Goal: Task Accomplishment & Management: Manage account settings

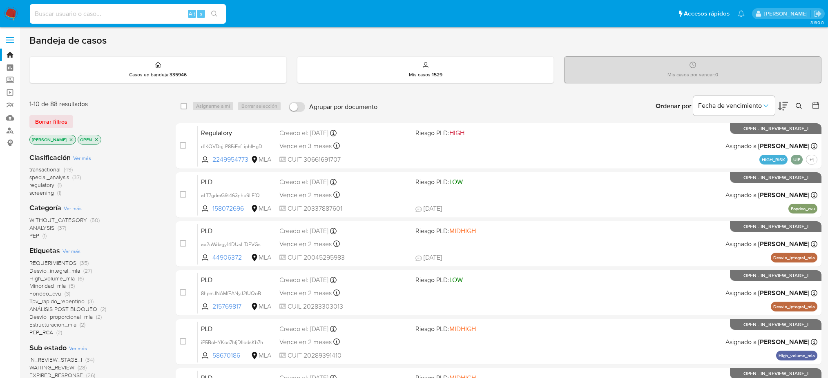
click at [92, 14] on input at bounding box center [128, 14] width 196 height 11
type input "FN8znjjC2QmeSvCLaD5kjFZT"
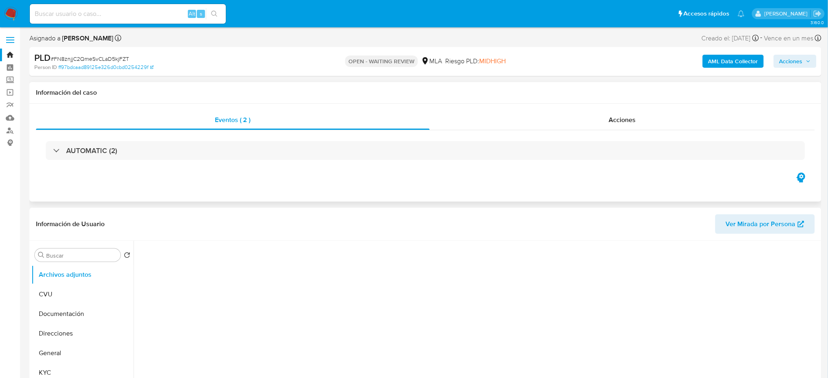
select select "10"
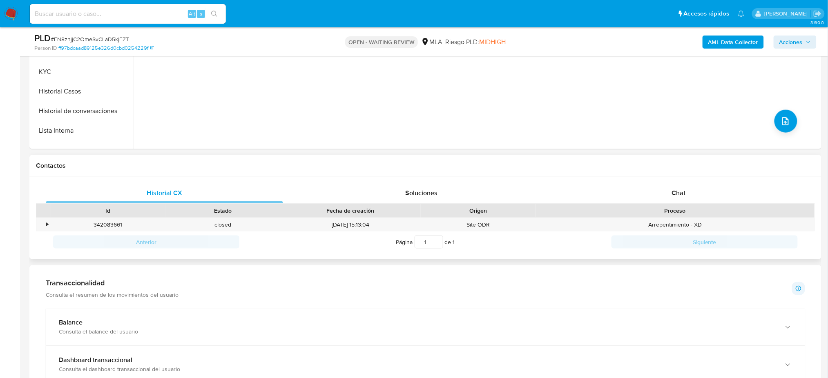
click at [672, 207] on div "Proceso" at bounding box center [676, 211] width 268 height 8
click at [668, 195] on div "Chat" at bounding box center [678, 194] width 237 height 20
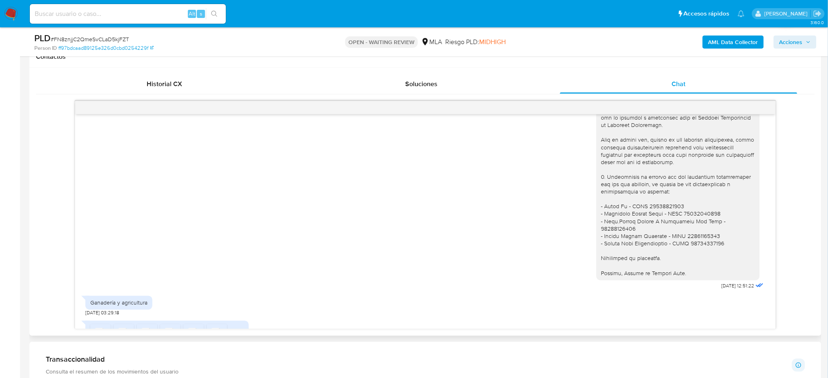
scroll to position [1117, 0]
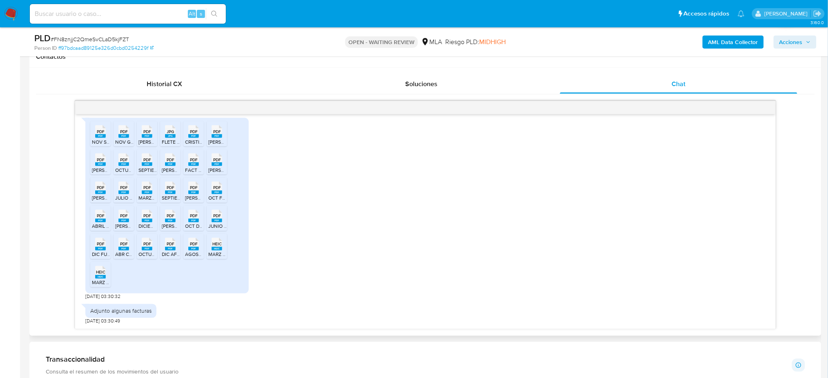
click at [119, 188] on icon at bounding box center [124, 188] width 11 height 13
click at [76, 13] on input at bounding box center [128, 14] width 196 height 11
paste input "tkhiv78BySrRRtYR72ctR8xi"
type input "tkhiv78BySrRRtYR72ctR8xi"
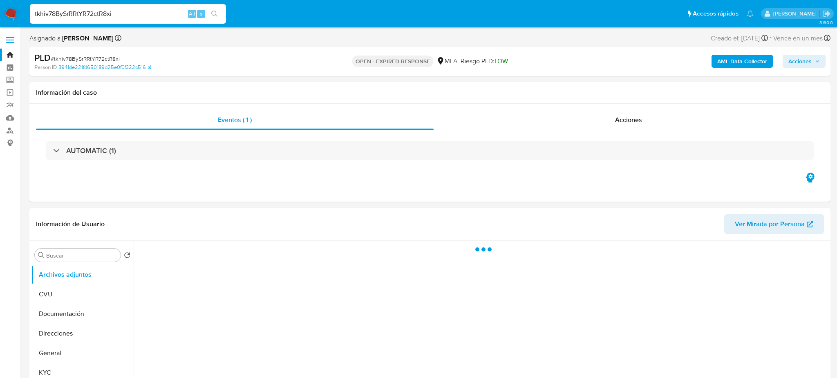
select select "10"
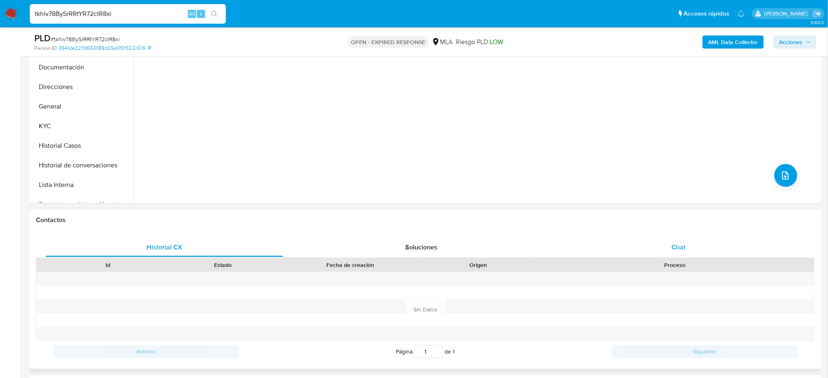
click at [730, 249] on div "Chat" at bounding box center [678, 248] width 237 height 20
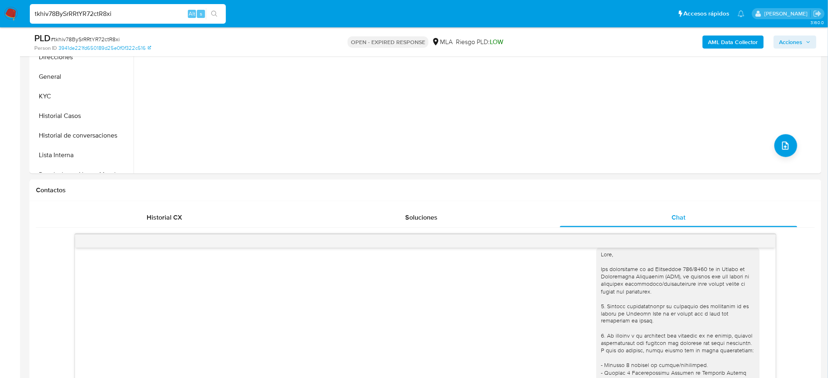
scroll to position [109, 0]
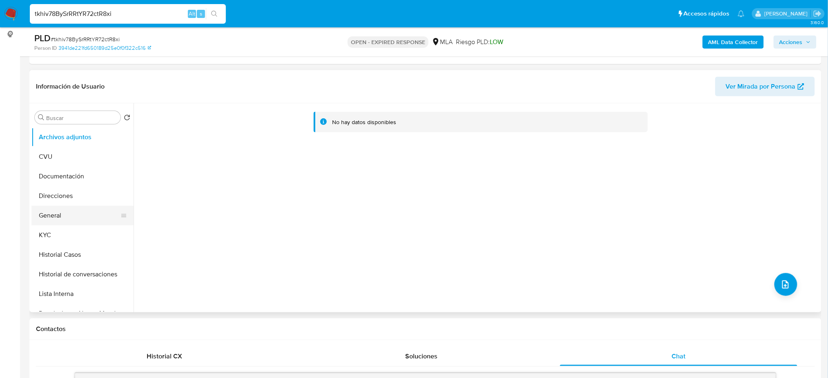
drag, startPoint x: 89, startPoint y: 210, endPoint x: 70, endPoint y: 213, distance: 19.5
click at [90, 210] on button "General" at bounding box center [79, 216] width 96 height 20
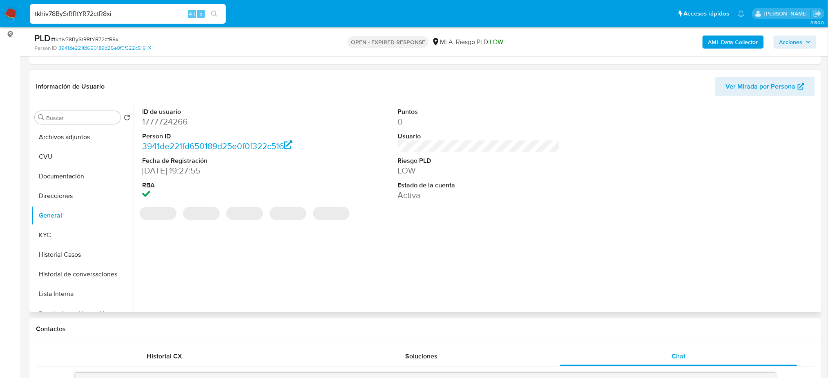
click at [160, 121] on dd "1777724266" at bounding box center [223, 121] width 162 height 11
copy dd "1777724266"
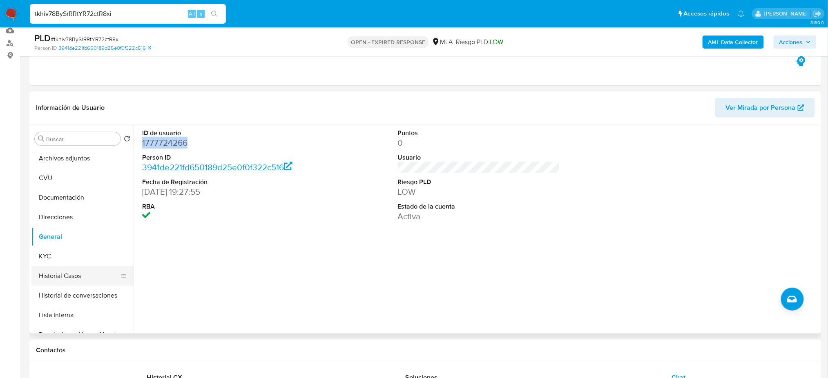
click at [79, 274] on button "Historial Casos" at bounding box center [79, 276] width 96 height 20
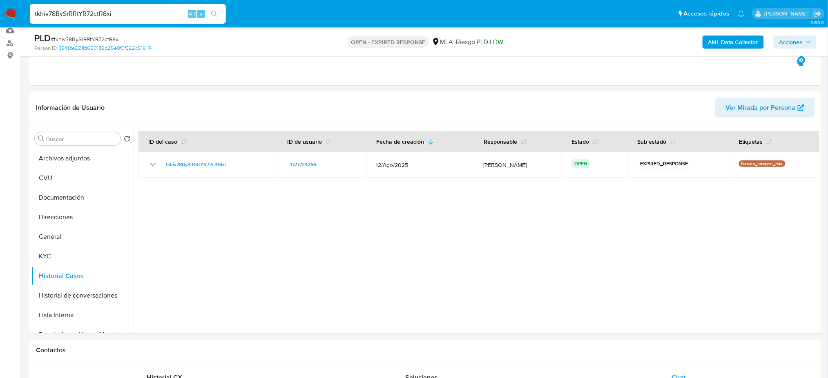
click at [77, 36] on span "# tkhiv78BySrRRtYR72ctR8xi" at bounding box center [85, 39] width 69 height 8
copy span "tkhiv78BySrRRtYR72ctR8xi"
click at [7, 12] on img at bounding box center [11, 14] width 14 height 14
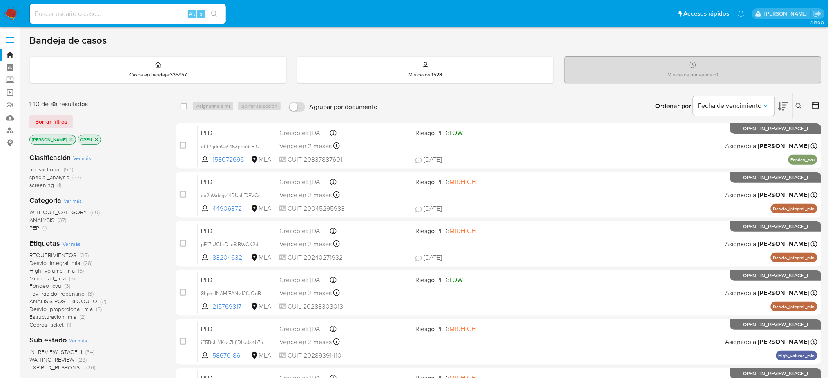
click at [800, 109] on button at bounding box center [800, 106] width 13 height 10
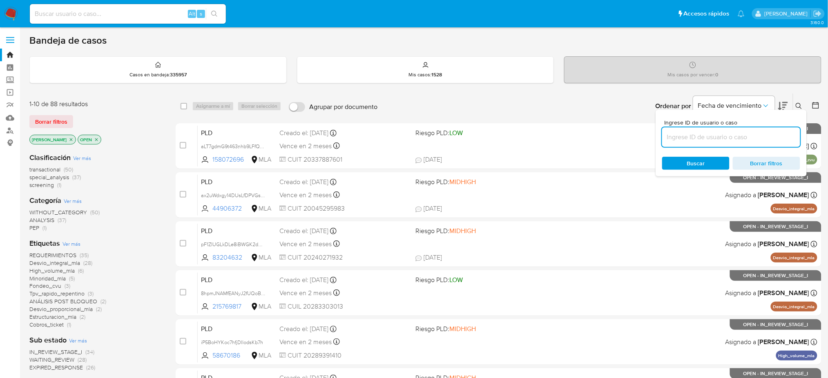
click at [742, 138] on input at bounding box center [731, 137] width 138 height 11
type input "tkhiv78BySrRRtYR72ctR8xi"
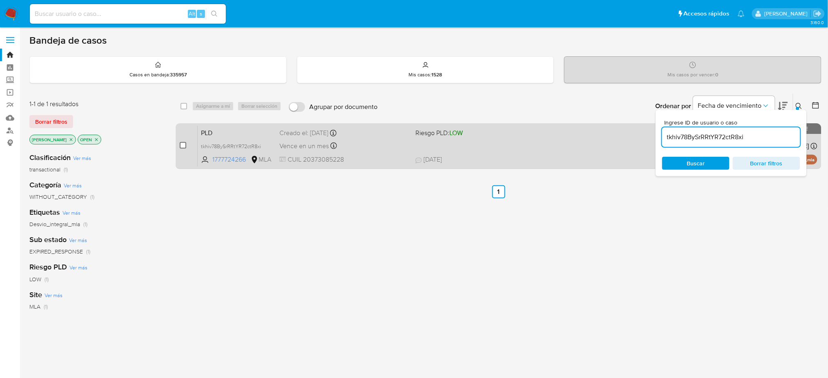
click at [184, 146] on input "checkbox" at bounding box center [183, 145] width 7 height 7
checkbox input "true"
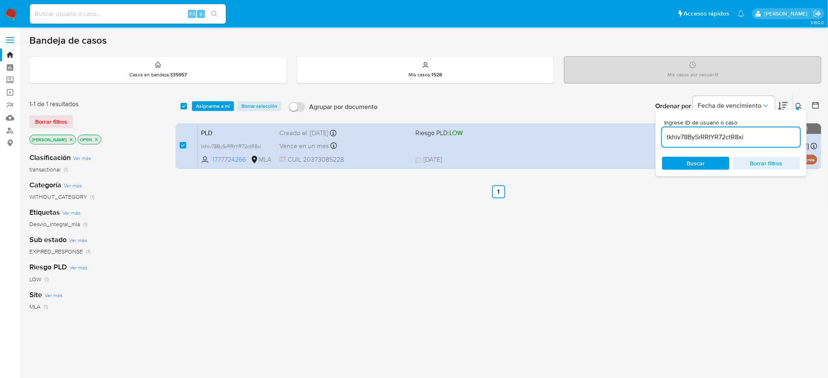
click at [212, 100] on div "select-all-cases-checkbox Asignarme a mí Borrar selección Agrupar por documento…" at bounding box center [499, 106] width 646 height 25
click at [224, 103] on span "Asignarme a mí" at bounding box center [213, 106] width 34 height 8
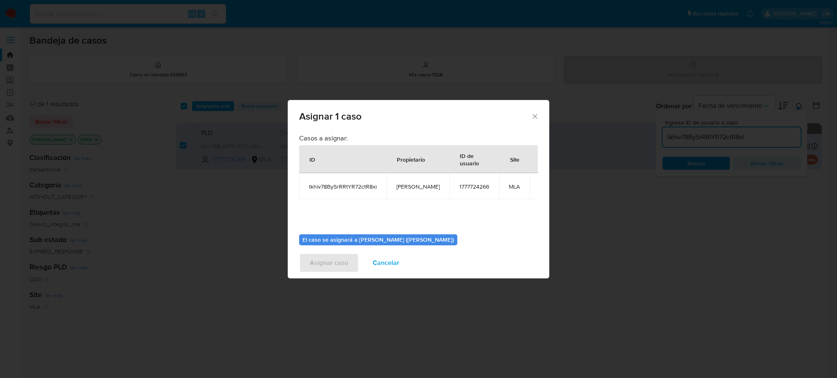
click at [414, 185] on span "[PERSON_NAME]" at bounding box center [417, 186] width 43 height 7
copy span "o"
click at [414, 185] on span "[PERSON_NAME]" at bounding box center [417, 186] width 43 height 7
copy span "[PERSON_NAME]"
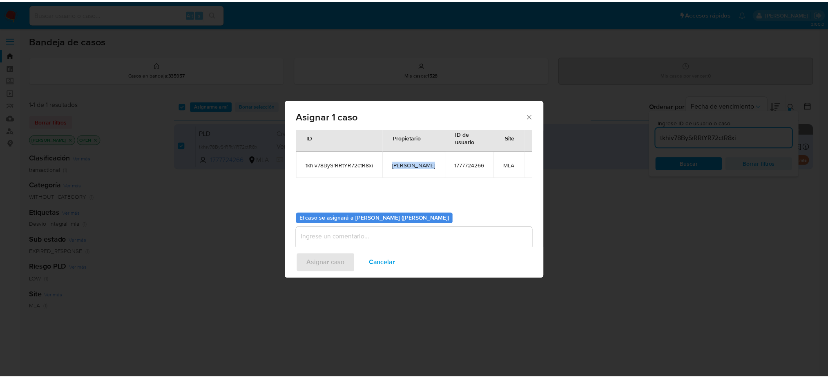
scroll to position [42, 0]
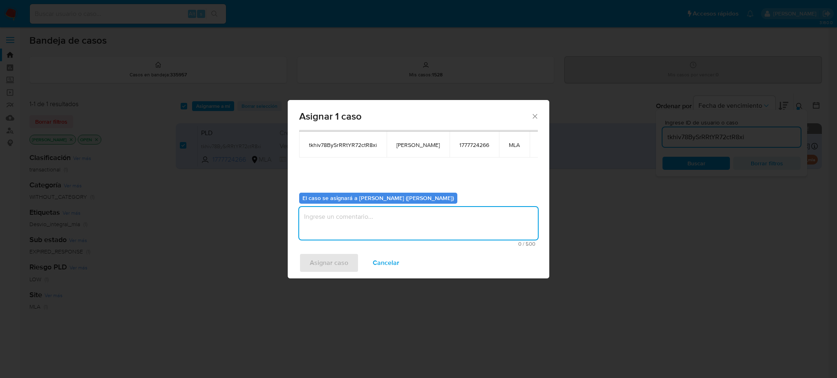
click at [352, 222] on textarea "assign-modal" at bounding box center [418, 223] width 239 height 33
paste textarea "[PERSON_NAME]"
type textarea "[PERSON_NAME]"
click at [346, 265] on span "Asignar caso" at bounding box center [329, 263] width 38 height 18
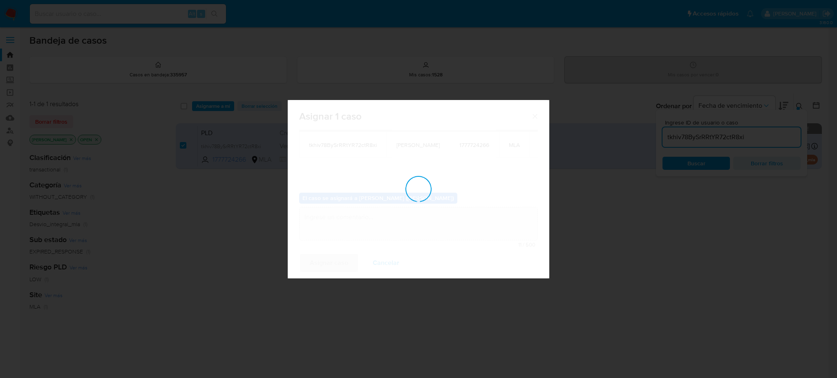
checkbox input "false"
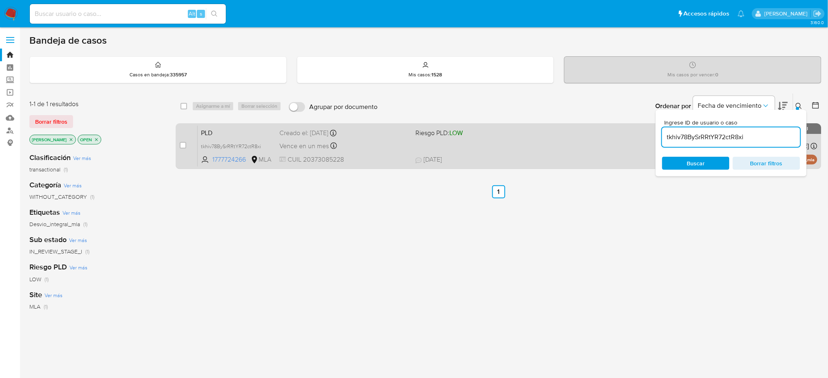
click at [373, 156] on span "CUIL 20373085228" at bounding box center [345, 159] width 130 height 9
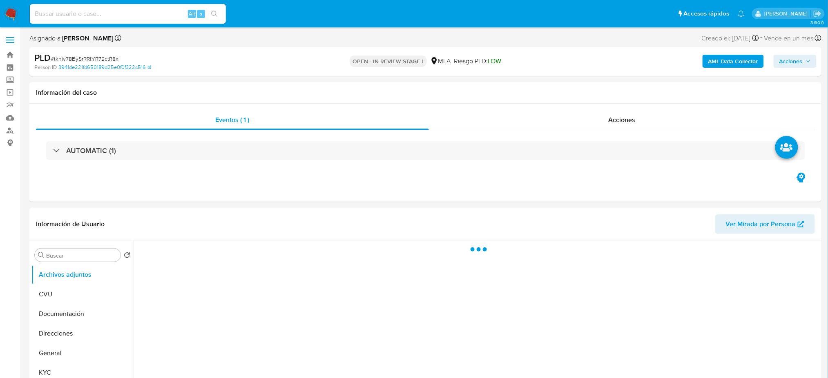
select select "10"
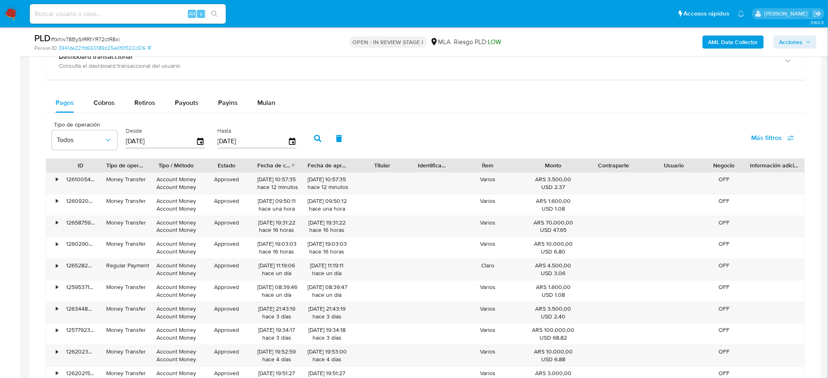
scroll to position [599, 0]
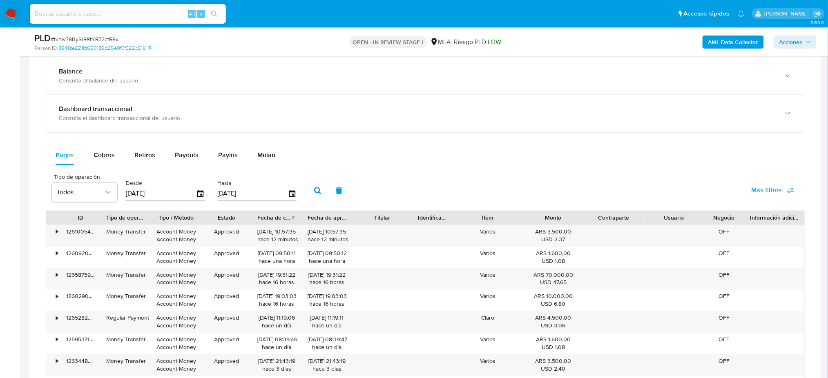
click at [168, 196] on input "[DATE]" at bounding box center [161, 193] width 70 height 13
drag, startPoint x: 163, startPoint y: 192, endPoint x: 112, endPoint y: 193, distance: 50.3
click at [112, 193] on div "Tipo de operación Todos Desde 21/06/2025 Hasta 18/09/2025" at bounding box center [176, 190] width 257 height 33
type input "2_/__/____"
type input "22/07/2025"
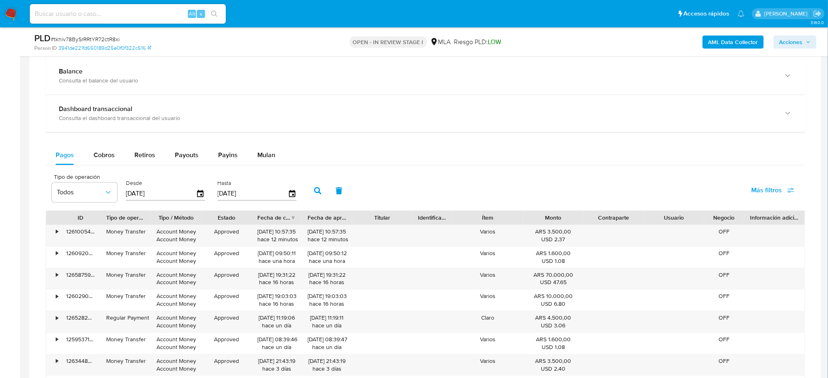
drag, startPoint x: 250, startPoint y: 193, endPoint x: 208, endPoint y: 192, distance: 41.7
click at [208, 192] on div "Tipo de operación Todos Desde 22/07/2025 Hasta 18/09/2025" at bounding box center [176, 190] width 257 height 33
type input "2_/__/____"
click at [218, 191] on input "3_/__/____" at bounding box center [253, 193] width 70 height 13
click at [220, 194] on input "23/__/____" at bounding box center [253, 193] width 70 height 13
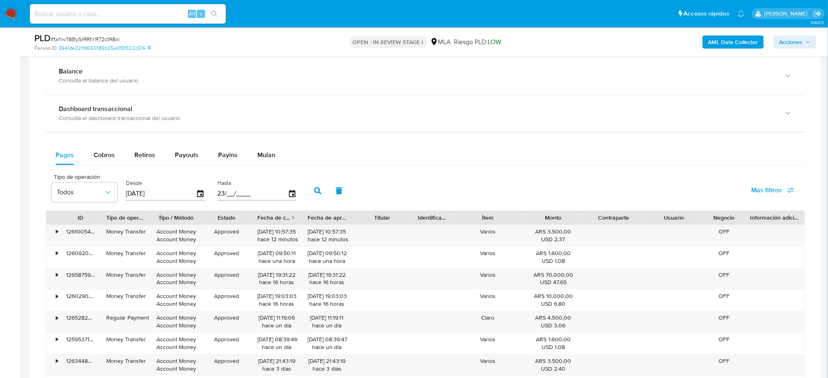
click at [227, 193] on input "23/__/____" at bounding box center [253, 193] width 70 height 13
type input "23/07/2025"
click at [314, 194] on icon "button" at bounding box center [317, 190] width 7 height 7
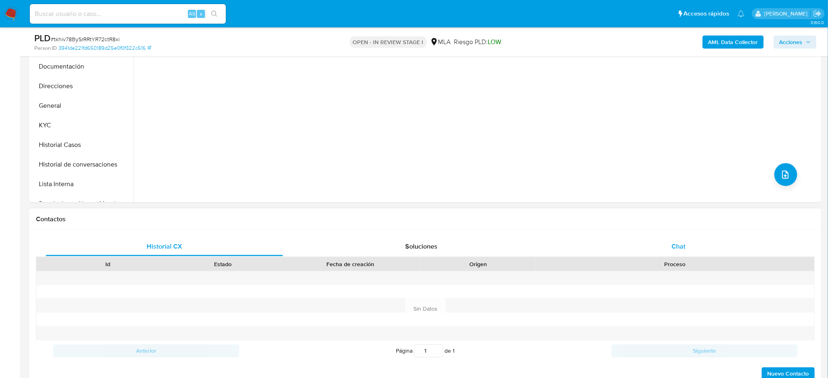
scroll to position [218, 0]
click at [705, 258] on div "Proceso" at bounding box center [675, 265] width 279 height 14
click at [671, 245] on div "Chat" at bounding box center [678, 248] width 237 height 20
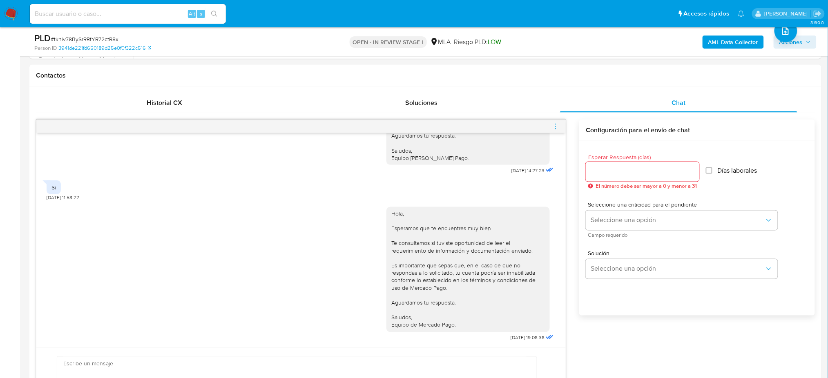
scroll to position [381, 0]
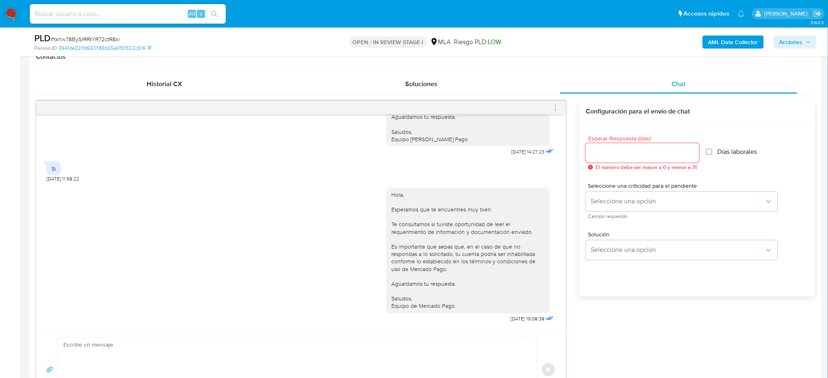
click at [558, 107] on icon "menu-action" at bounding box center [555, 107] width 7 height 7
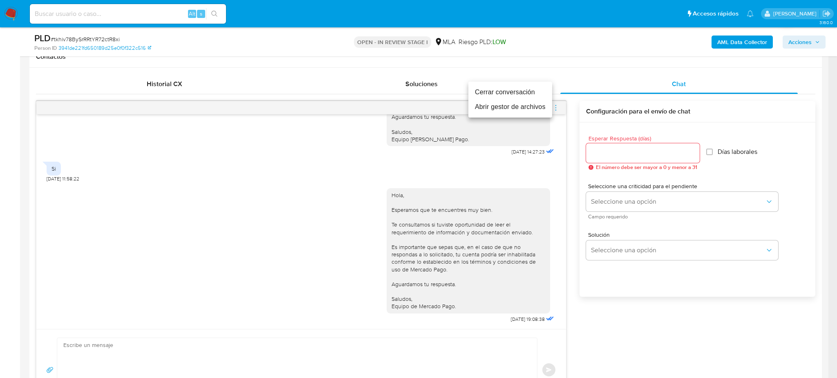
click at [497, 91] on li "Cerrar conversación" at bounding box center [510, 92] width 84 height 15
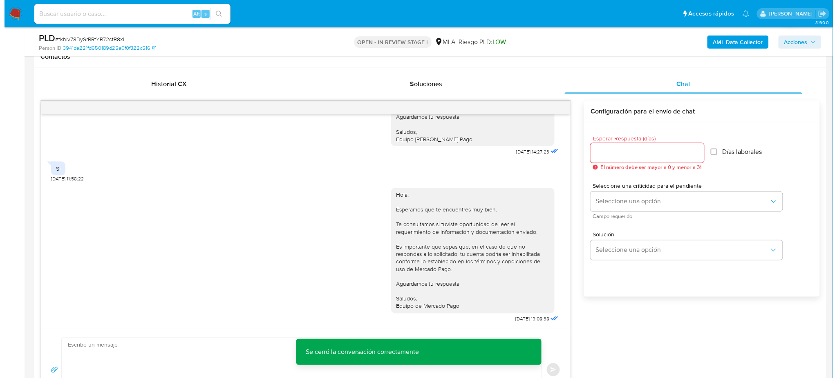
scroll to position [109, 0]
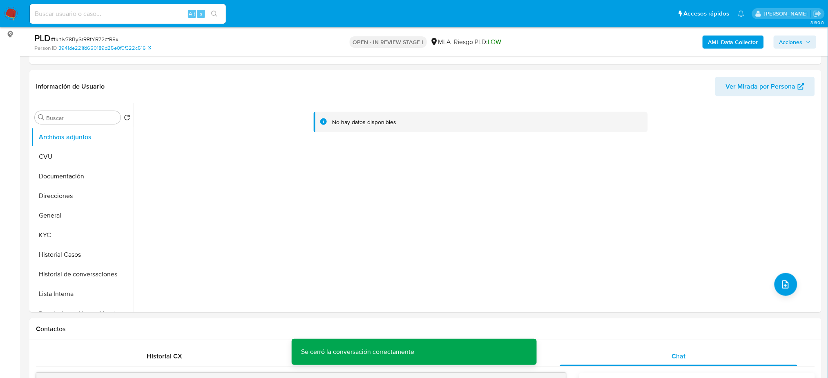
click at [721, 42] on b "AML Data Collector" at bounding box center [734, 42] width 50 height 13
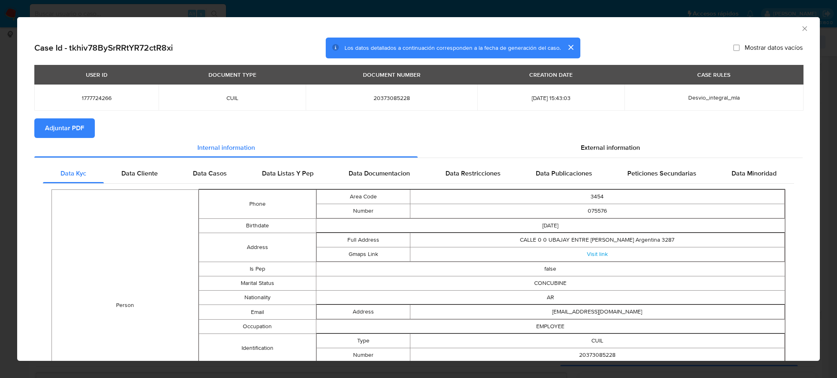
drag, startPoint x: 54, startPoint y: 132, endPoint x: 86, endPoint y: 134, distance: 31.9
click at [54, 132] on span "Adjuntar PDF" at bounding box center [64, 128] width 39 height 18
click at [801, 29] on icon "Cerrar ventana" at bounding box center [805, 29] width 8 height 8
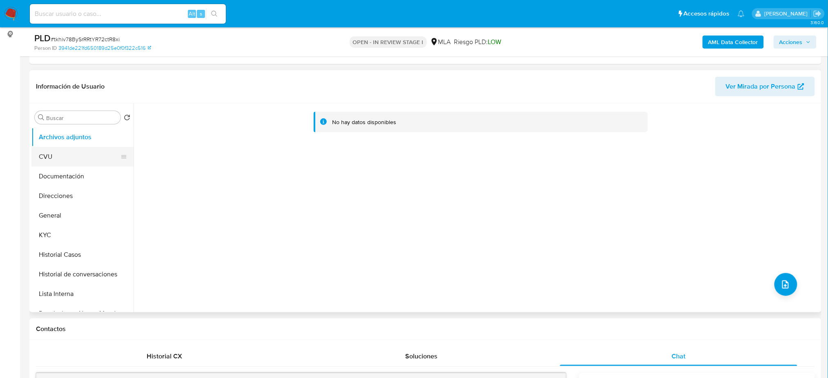
click at [75, 169] on button "Documentación" at bounding box center [82, 177] width 102 height 20
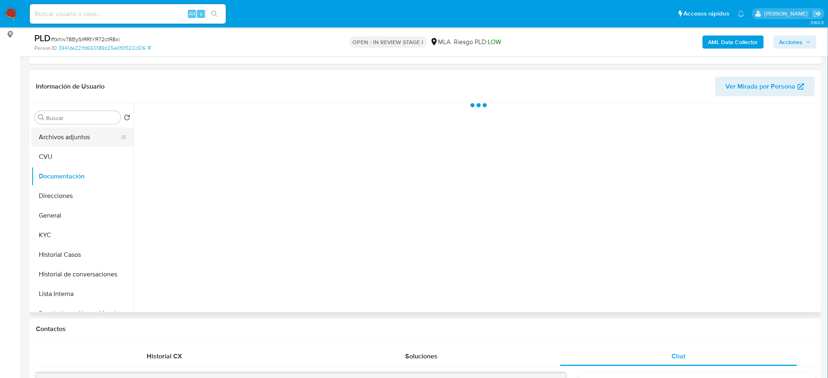
click at [67, 137] on button "Archivos adjuntos" at bounding box center [79, 138] width 96 height 20
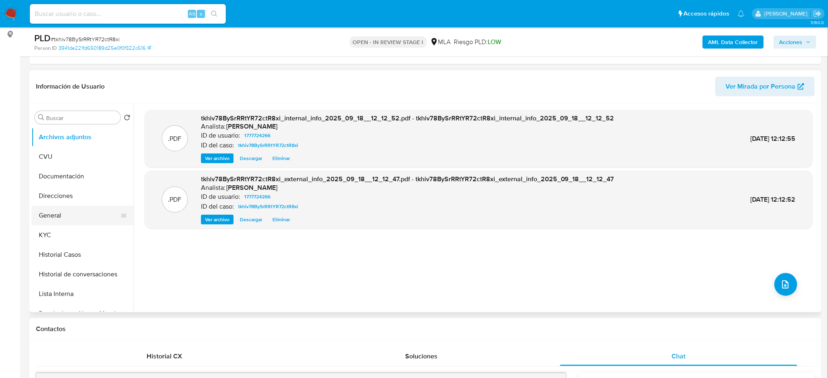
click at [60, 218] on button "General" at bounding box center [79, 216] width 96 height 20
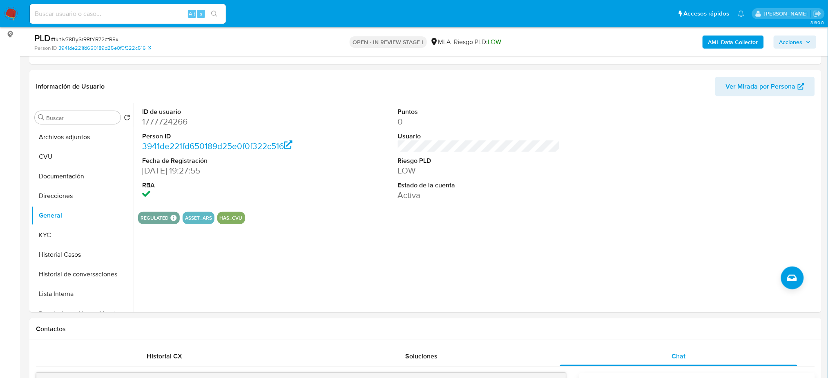
click at [76, 138] on button "Archivos adjuntos" at bounding box center [79, 138] width 96 height 20
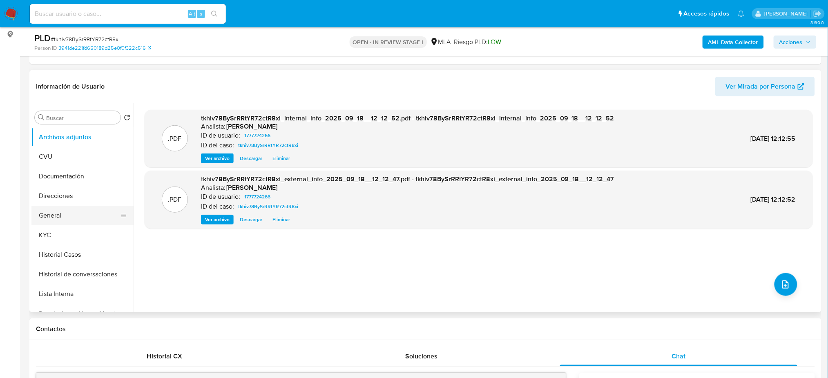
click at [70, 215] on button "General" at bounding box center [79, 216] width 96 height 20
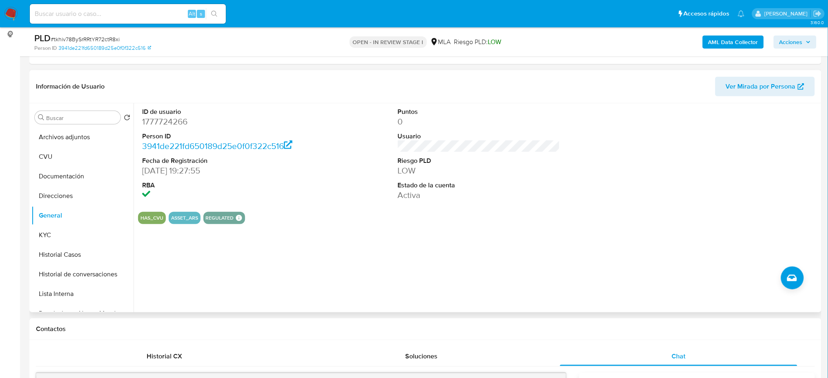
click at [163, 120] on dd "1777724266" at bounding box center [223, 121] width 162 height 11
copy dd "1777724266"
click at [57, 128] on button "Archivos adjuntos" at bounding box center [79, 138] width 96 height 20
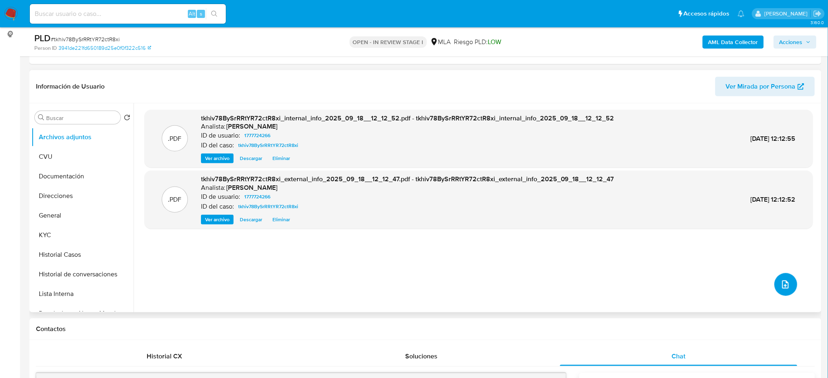
click at [785, 281] on icon "upload-file" at bounding box center [786, 285] width 7 height 8
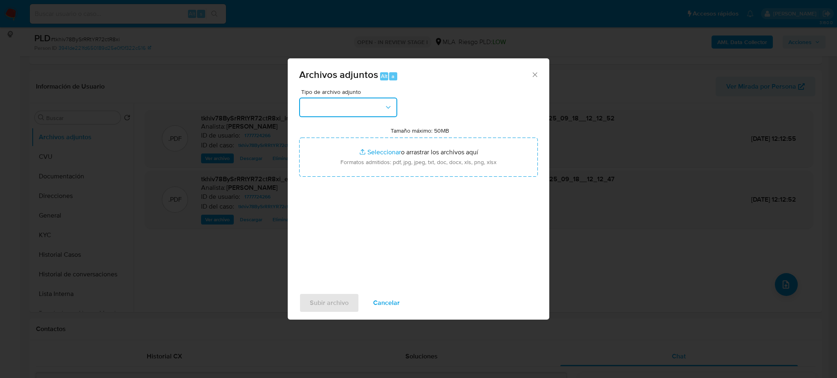
click at [321, 101] on button "button" at bounding box center [348, 108] width 98 height 20
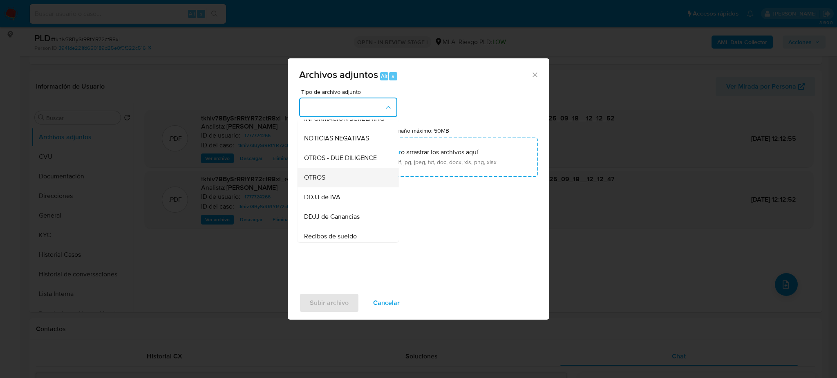
click at [338, 186] on div "OTROS" at bounding box center [345, 178] width 83 height 20
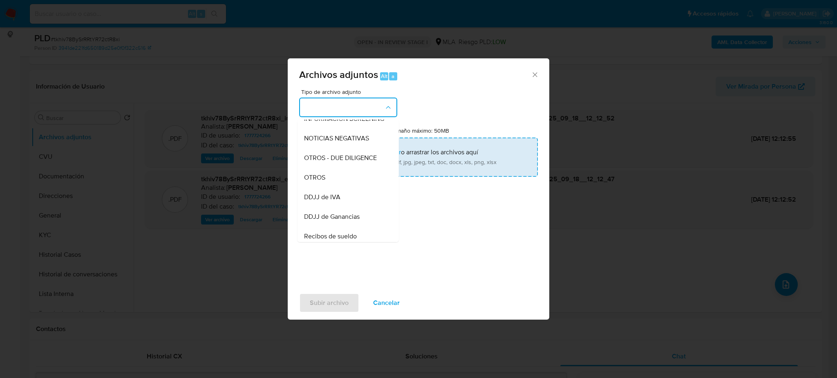
click at [376, 162] on input "Tamaño máximo: 50MB Seleccionar archivos" at bounding box center [418, 157] width 239 height 39
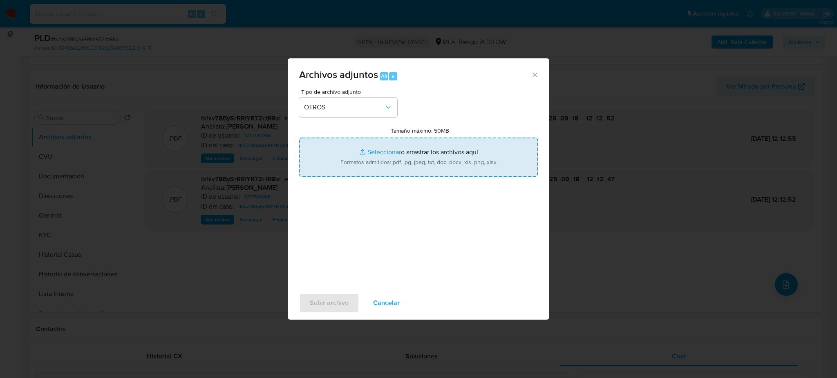
type input "C:\fakepath\Caselog tkhiv78BySrRRtYR72ctR8xi_2025_08_18_20_14_27.docx"
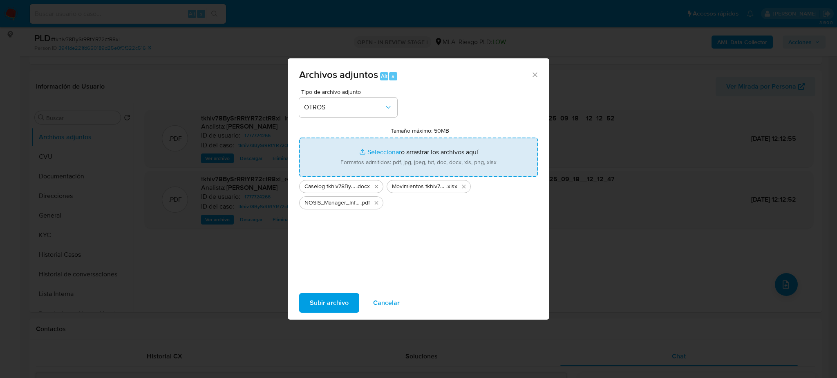
click at [324, 303] on span "Subir archivo" at bounding box center [329, 303] width 39 height 18
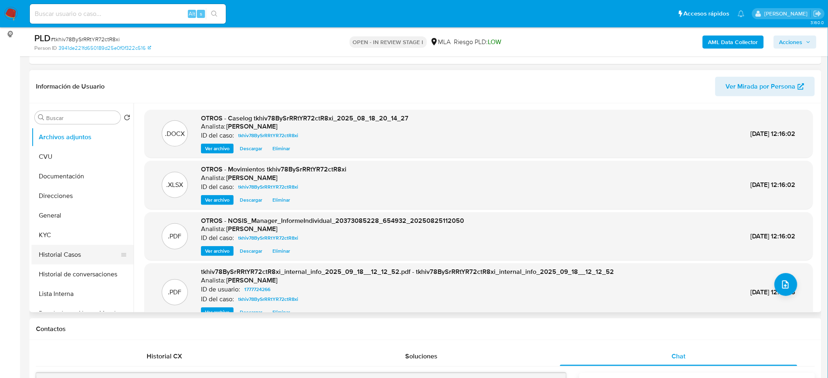
drag, startPoint x: 59, startPoint y: 266, endPoint x: 57, endPoint y: 262, distance: 4.4
click at [59, 266] on button "Historial de conversaciones" at bounding box center [82, 275] width 102 height 20
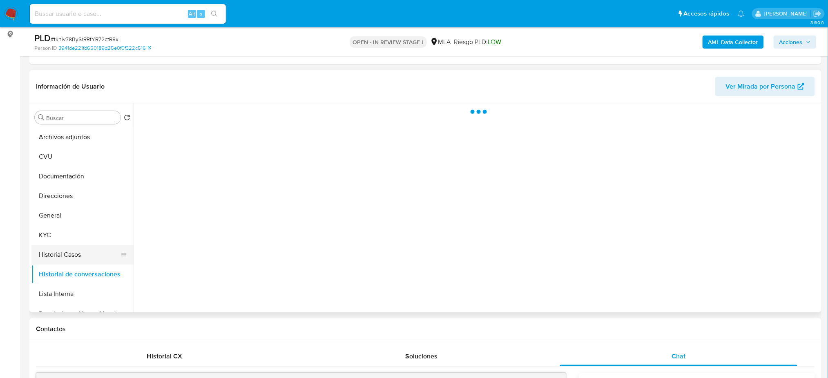
click at [55, 251] on button "Historial Casos" at bounding box center [79, 255] width 96 height 20
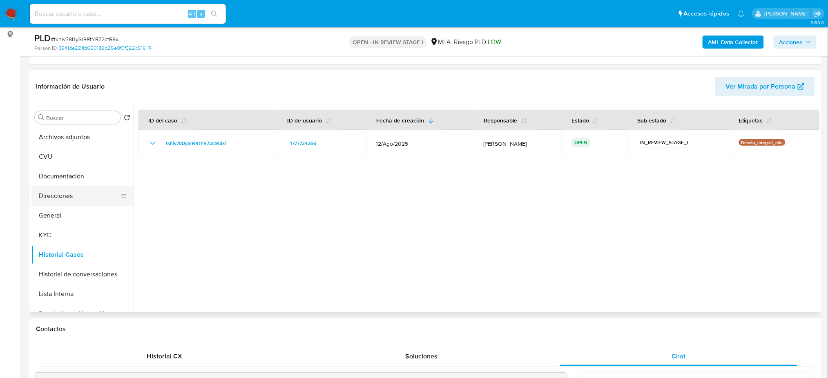
click at [56, 188] on button "Direcciones" at bounding box center [79, 196] width 96 height 20
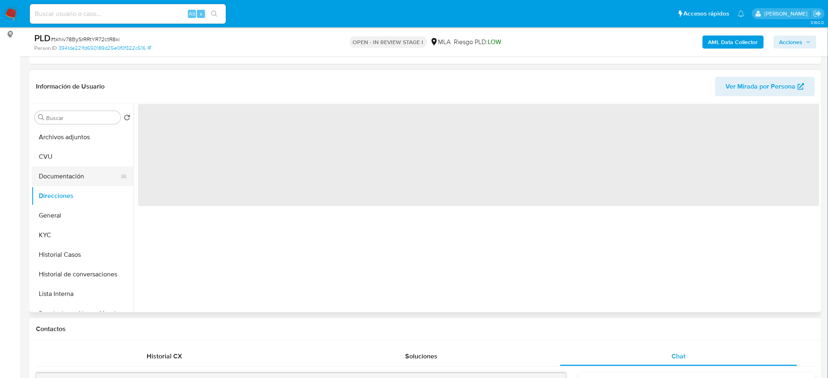
click at [63, 168] on button "Documentación" at bounding box center [79, 177] width 96 height 20
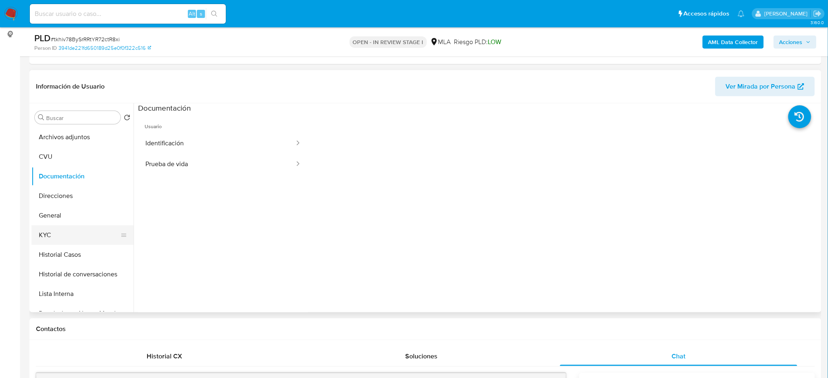
click at [55, 226] on button "KYC" at bounding box center [79, 236] width 96 height 20
drag, startPoint x: 63, startPoint y: 215, endPoint x: 251, endPoint y: 210, distance: 188.9
click at [63, 215] on button "General" at bounding box center [82, 216] width 102 height 20
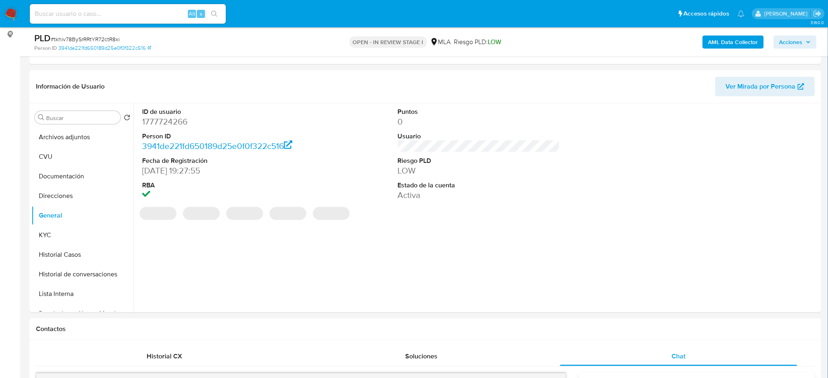
click at [155, 121] on dd "1777724266" at bounding box center [223, 121] width 162 height 11
copy dd "1777724266"
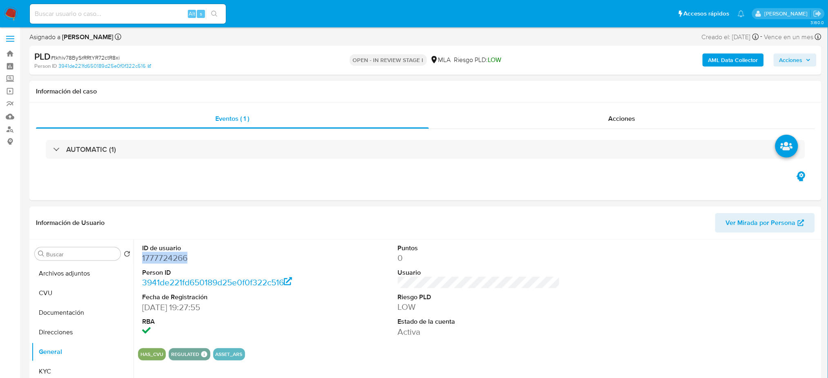
scroll to position [0, 0]
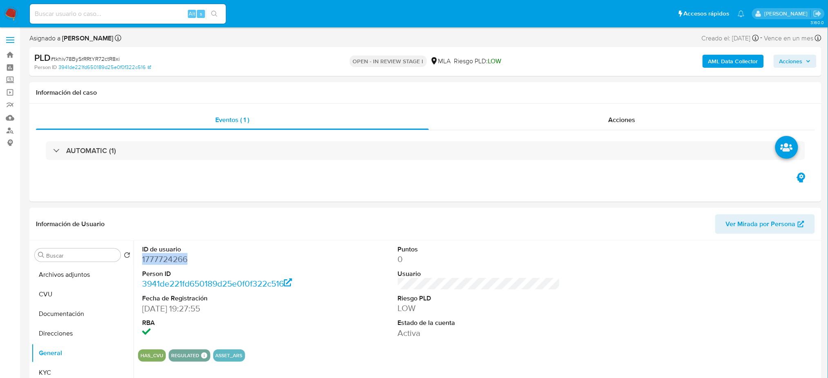
click at [801, 61] on span "Acciones" at bounding box center [791, 61] width 23 height 13
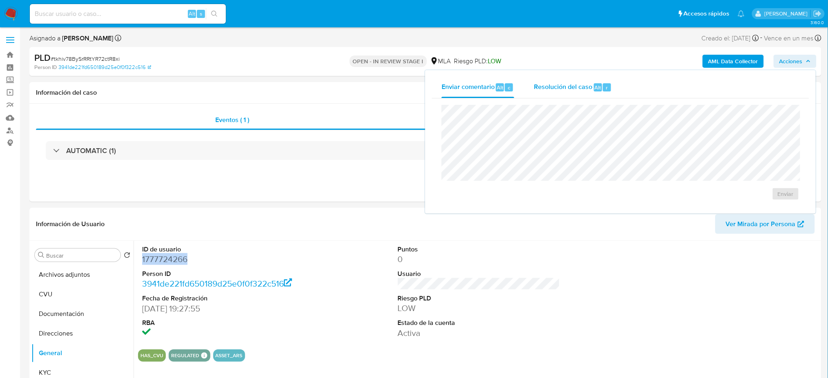
click at [572, 83] on span "Resolución del caso" at bounding box center [563, 87] width 58 height 9
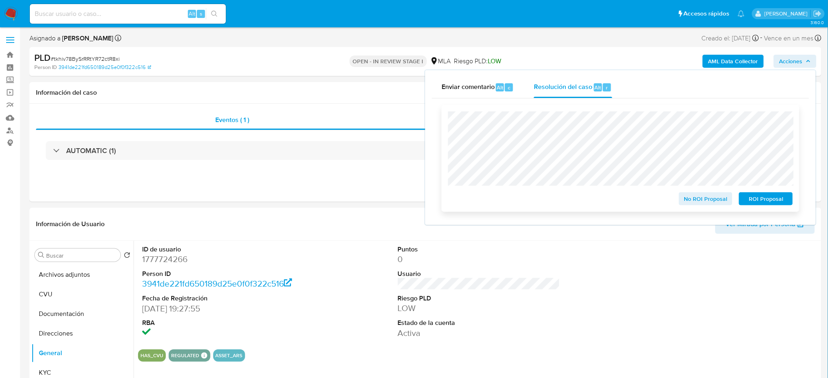
click at [684, 200] on button "No ROI Proposal" at bounding box center [706, 198] width 54 height 13
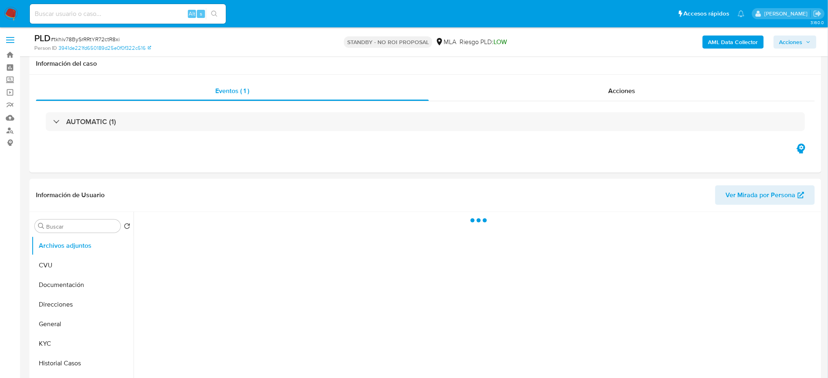
scroll to position [109, 0]
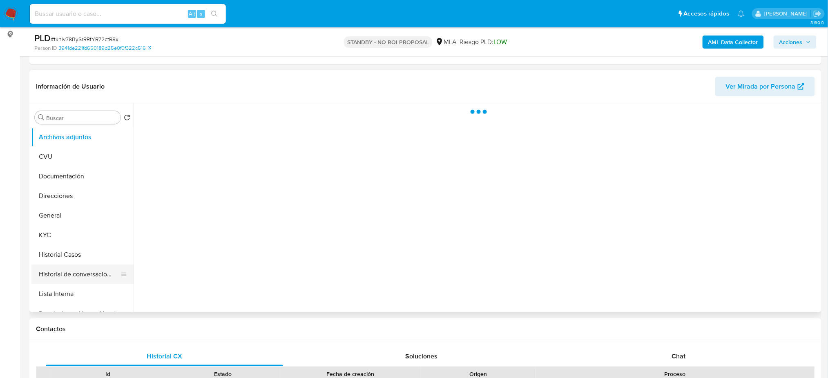
select select "10"
click at [81, 256] on button "Historial Casos" at bounding box center [79, 255] width 96 height 20
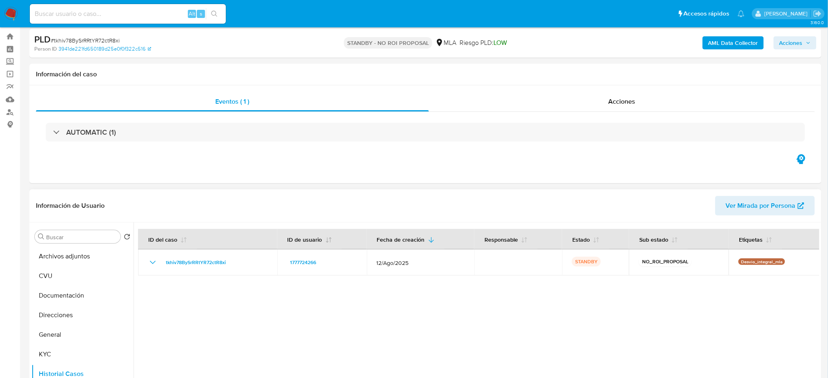
scroll to position [0, 0]
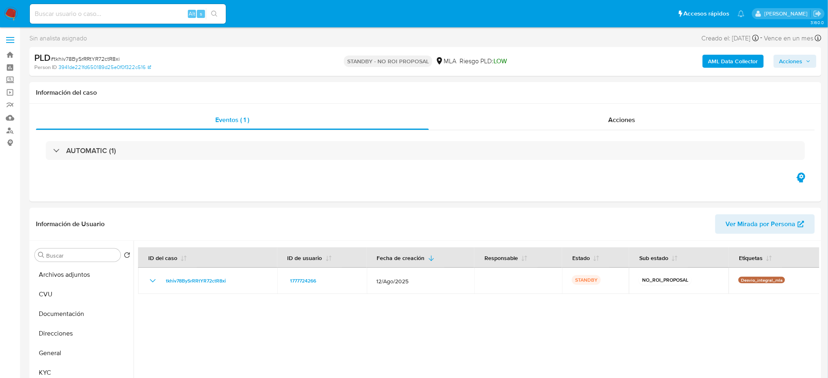
click at [154, 13] on input at bounding box center [128, 14] width 196 height 11
paste input "CUbcqRHuy1GGr3syezDeQamy"
type input "CUbcqRHuy1GGr3syezDeQamy"
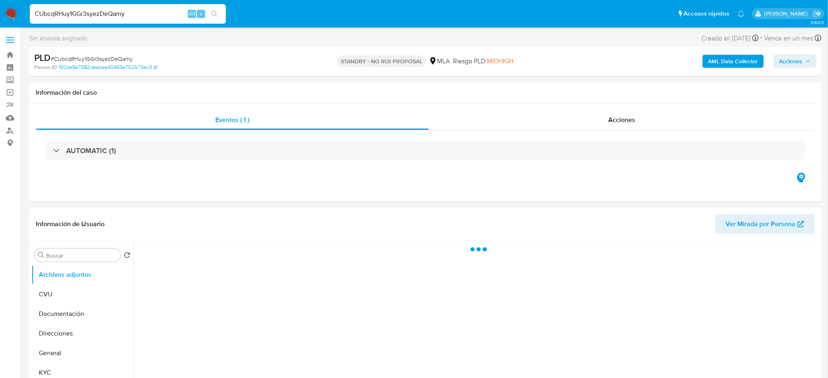
select select "10"
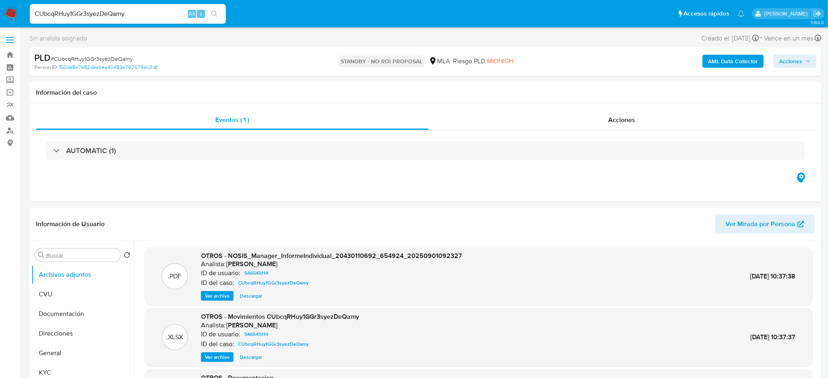
drag, startPoint x: 18, startPoint y: 18, endPoint x: 0, endPoint y: 18, distance: 17.6
click at [0, 18] on nav "Pausado Ver notificaciones CUbcqRHuy1GGr3syezDeQamy Alt s Accesos rápidos Presi…" at bounding box center [414, 13] width 828 height 27
paste input "Xfoz5SeJqSkxNvjqEV2pYiSi"
type input "Xfoz5SeJqSkxNvjqEV2pYiSi"
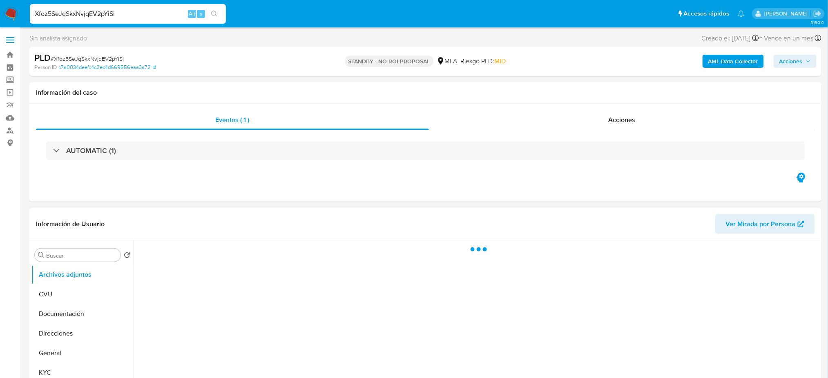
select select "10"
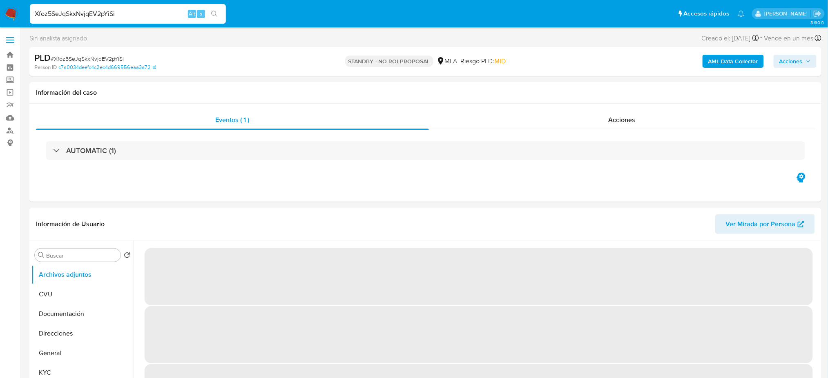
click at [11, 13] on img at bounding box center [11, 14] width 14 height 14
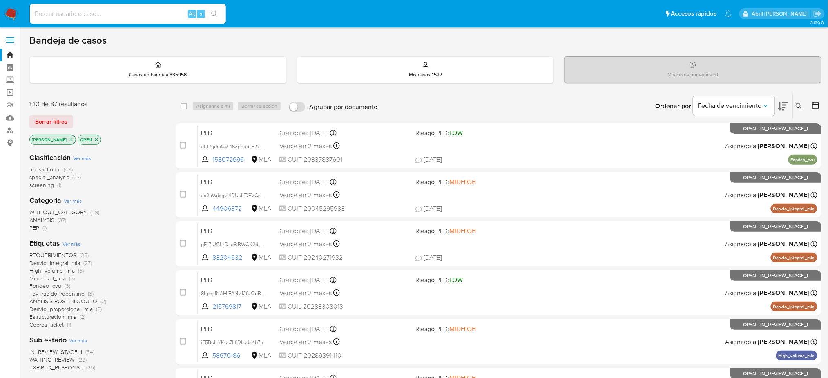
click at [105, 9] on input at bounding box center [128, 14] width 196 height 11
paste input "wJUdwwUdljyz9OcmwpuqjnSc"
type input "wJUdwwUdljyz9OcmwpuqjnSc"
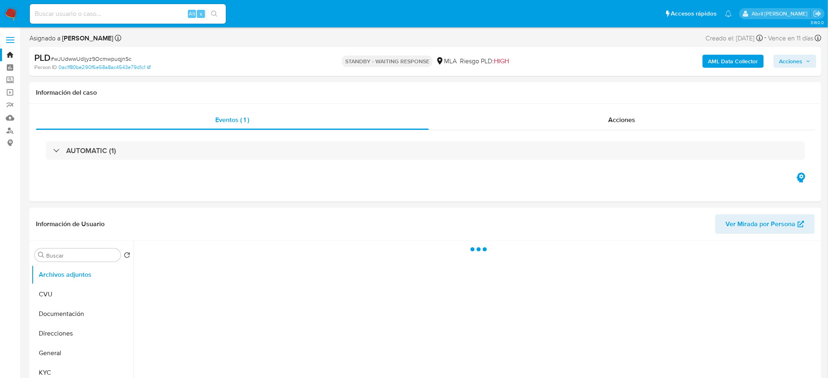
select select "10"
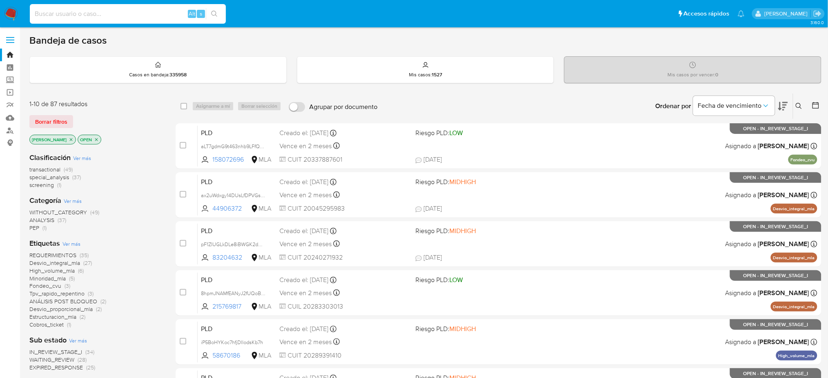
click at [139, 15] on input at bounding box center [128, 14] width 196 height 11
paste input "bBDSOMtUzGs0TLEP4jPYhvI2"
type input "bBDSOMtUzGs0TLEP4jPYhvI2"
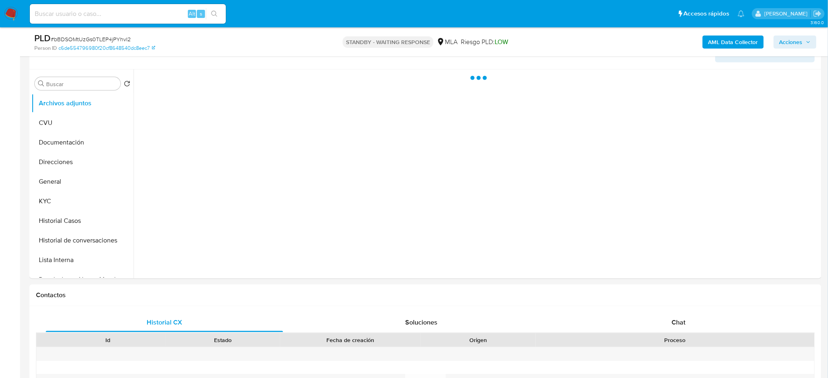
scroll to position [163, 0]
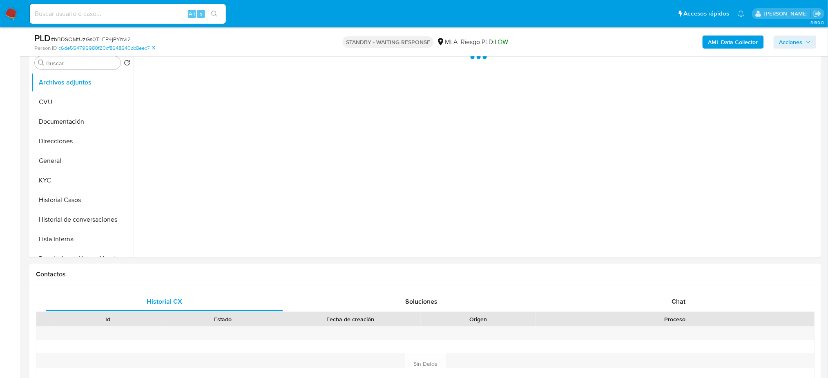
select select "10"
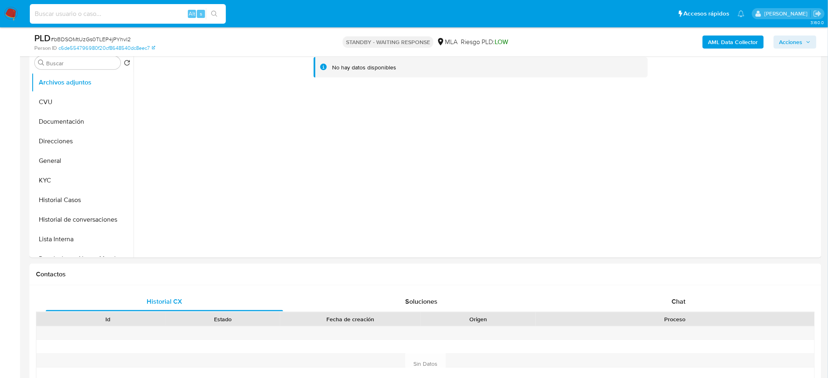
click at [97, 17] on input at bounding box center [128, 14] width 196 height 11
paste input "YQ0V2Xj1SKceUCMU9K2taFIW"
type input "YQ0V2Xj1SKceUCMU9K2taFIW"
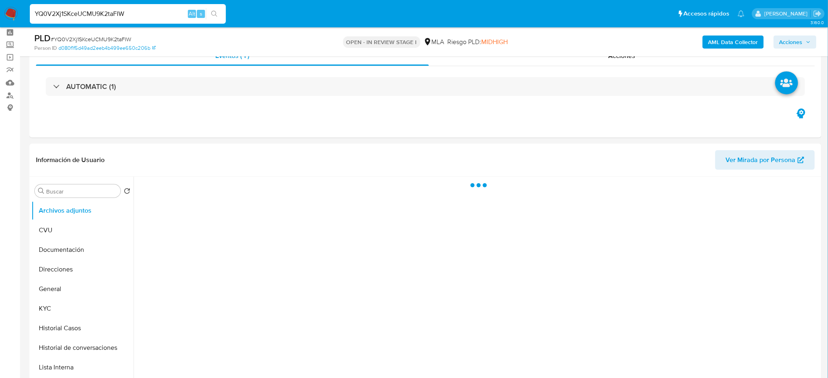
scroll to position [54, 0]
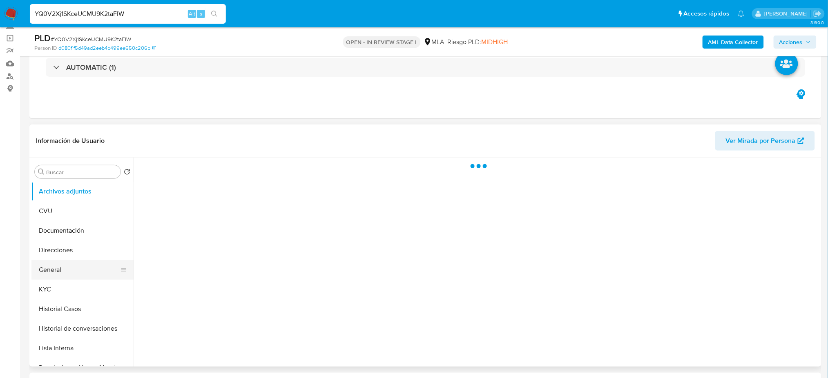
select select "10"
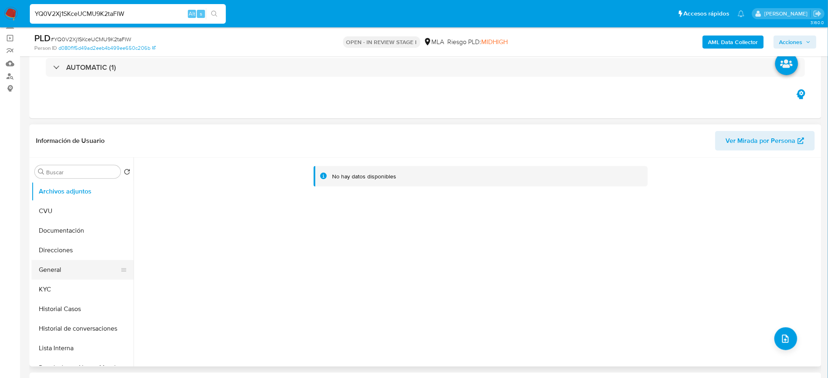
click at [72, 265] on button "General" at bounding box center [79, 270] width 96 height 20
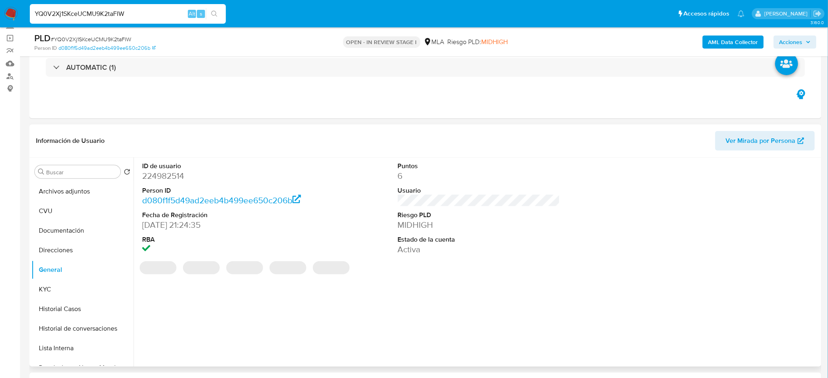
click at [158, 173] on dd "224982514" at bounding box center [223, 175] width 162 height 11
copy dd "224982514"
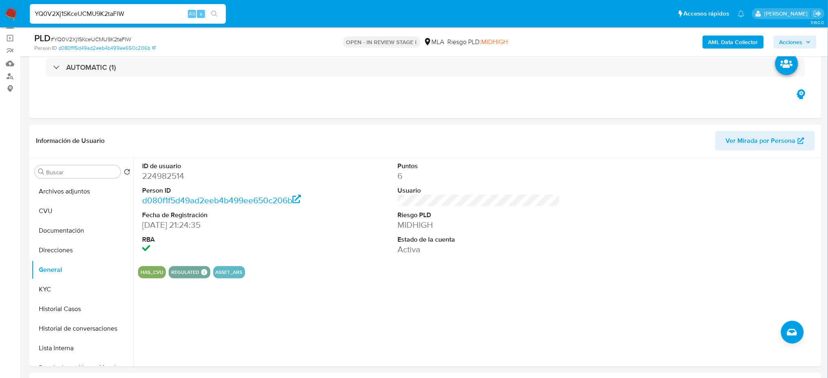
drag, startPoint x: 142, startPoint y: 7, endPoint x: 20, endPoint y: 11, distance: 121.9
click at [0, 11] on nav "Pausado Ver notificaciones YQ0V2Xj1SKceUCMU9K2taFIW Alt s Accesos rápidos Presi…" at bounding box center [414, 13] width 828 height 27
click at [169, 7] on div "YQ0V2Xj1SKceUCMU9K2taFIW Alt s" at bounding box center [128, 14] width 196 height 20
click at [135, 11] on input "YQ0V2Xj1SKceUCMU9K2taFIW" at bounding box center [128, 14] width 196 height 11
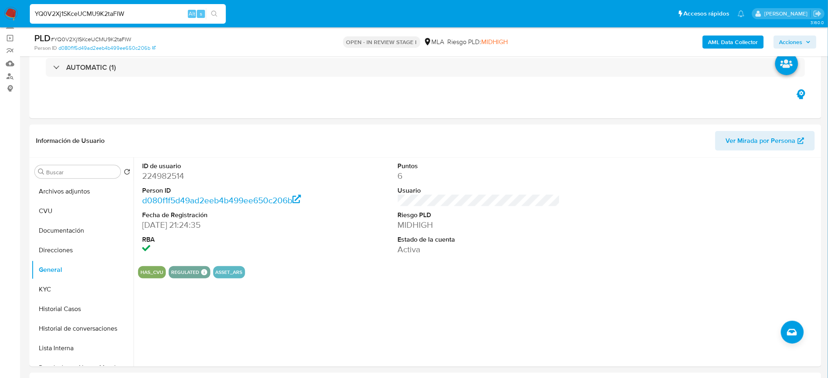
drag, startPoint x: 130, startPoint y: 14, endPoint x: 0, endPoint y: 23, distance: 129.9
click at [0, 23] on nav "Pausado Ver notificaciones YQ0V2Xj1SKceUCMU9K2taFIW Alt s Accesos rápidos Presi…" at bounding box center [414, 13] width 828 height 27
paste input "dl5p9iyoGNIhxgskGiBYyIEe"
type input "dl5p9iyoGNIhxgskGiBYyIEe"
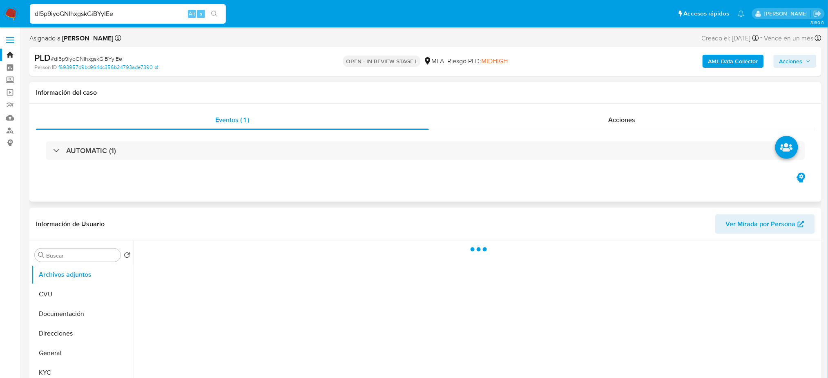
select select "10"
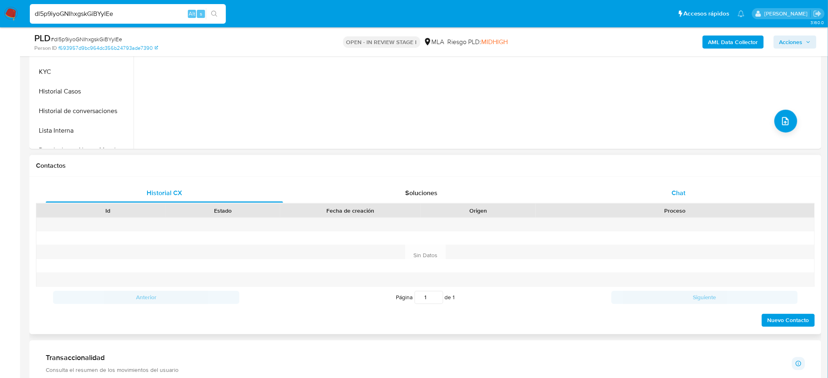
click at [689, 190] on div "Chat" at bounding box center [678, 194] width 237 height 20
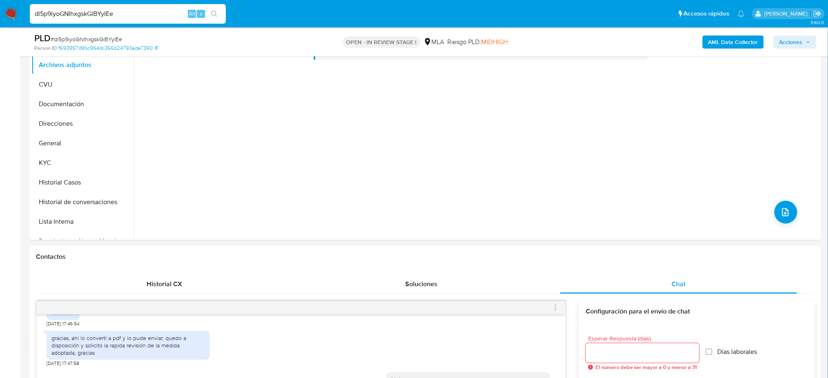
scroll to position [163, 0]
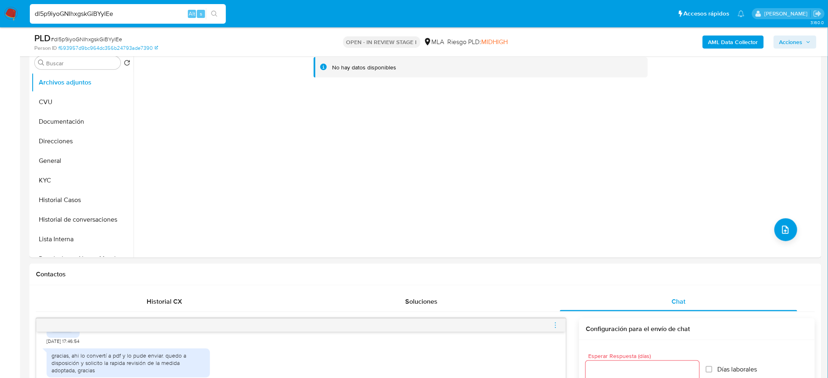
drag, startPoint x: 146, startPoint y: 14, endPoint x: 0, endPoint y: 26, distance: 146.8
click at [0, 26] on nav "Pausado Ver notificaciones dl5p9iyoGNIhxgskGiBYyIEe Alt s Accesos rápidos Presi…" at bounding box center [414, 13] width 828 height 27
paste input "QH8Sq3uESWrqpn6r9Ieixgn3"
type input "QH8Sq3uESWrqpn6r9Ieixgn3"
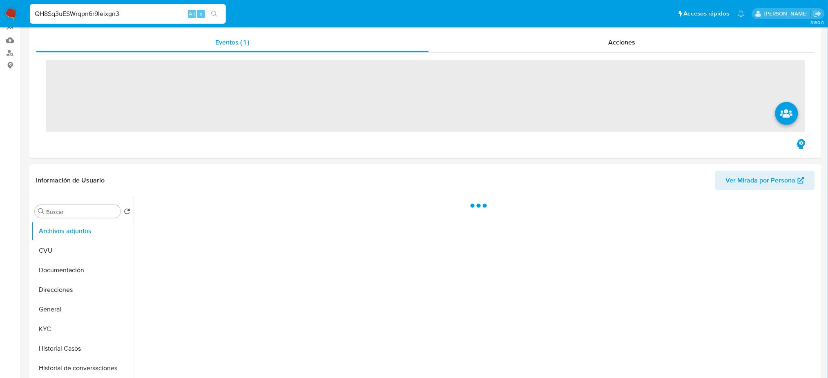
scroll to position [218, 0]
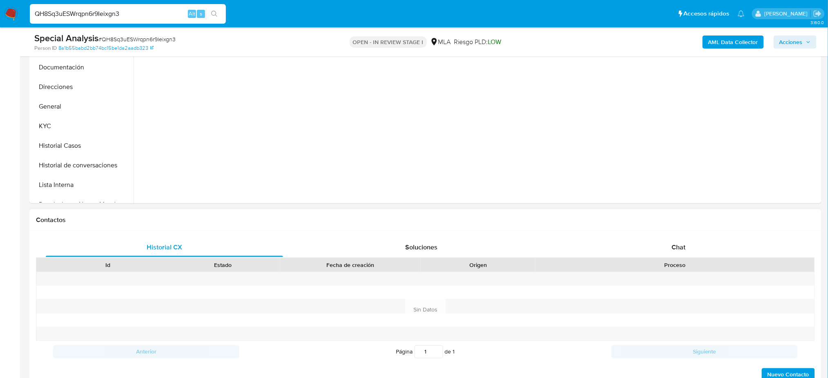
click at [692, 233] on div "Historial CX Soluciones Chat Id Estado Fecha de creación Origen Proceso Anterio…" at bounding box center [425, 310] width 792 height 158
select select "10"
click at [694, 238] on div "Chat" at bounding box center [678, 248] width 237 height 20
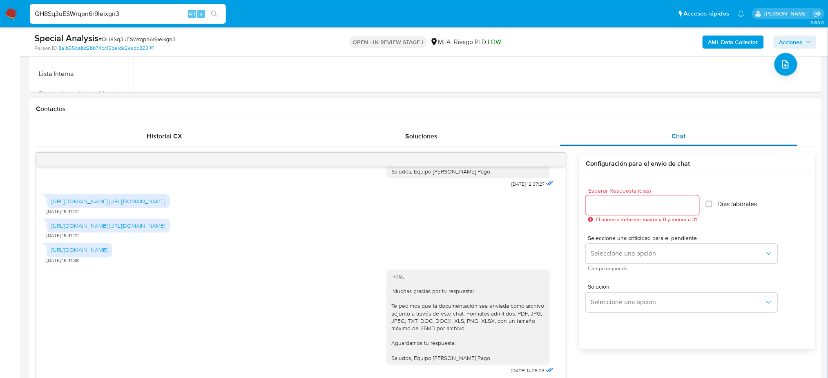
scroll to position [327, 0]
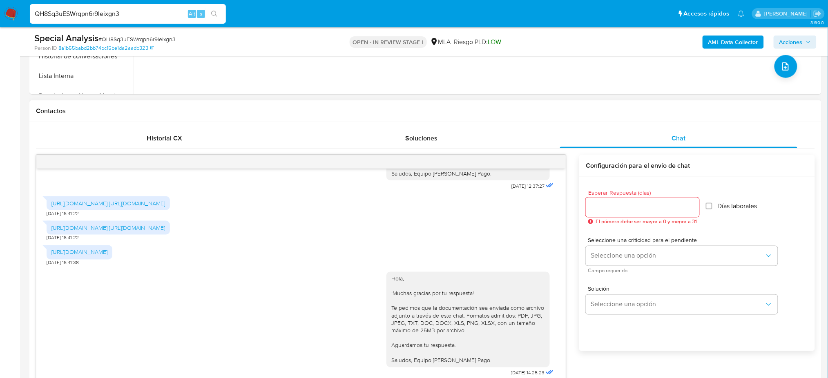
click at [558, 156] on div at bounding box center [301, 162] width 530 height 13
click at [557, 160] on div at bounding box center [301, 162] width 530 height 13
click at [117, 40] on span "# QH8Sq3uESWrqpn6r9Ieixgn3" at bounding box center [136, 39] width 77 height 8
copy span "QH8Sq3uESWrqpn6r9Ieixgn3"
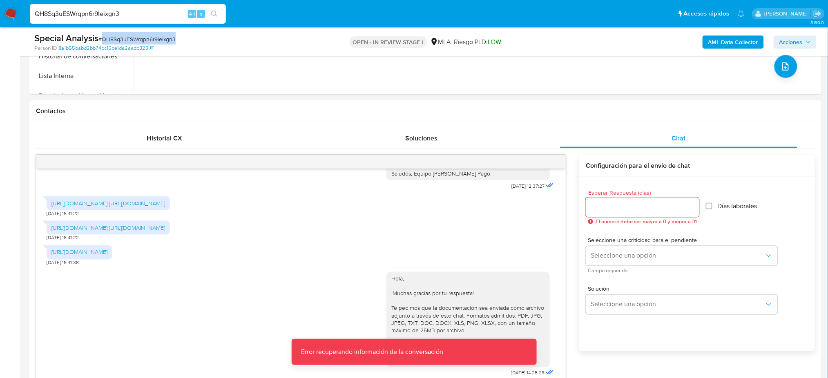
click at [13, 14] on img at bounding box center [11, 14] width 14 height 14
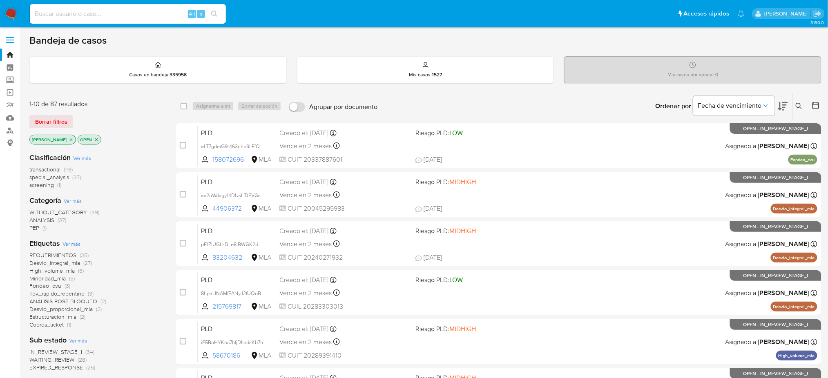
click at [802, 107] on icon at bounding box center [799, 106] width 7 height 7
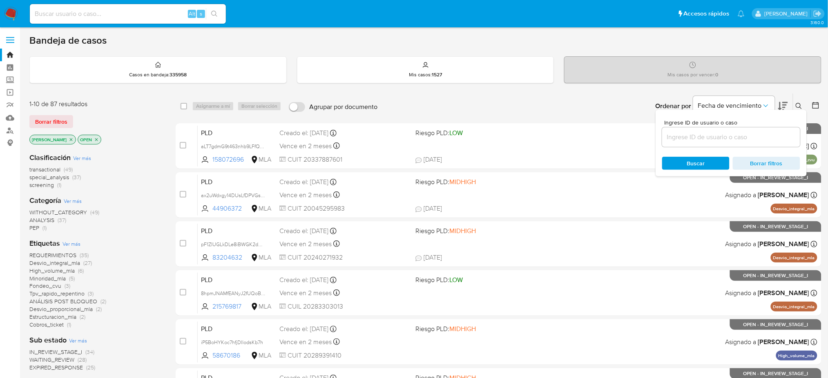
click at [742, 143] on div at bounding box center [731, 138] width 138 height 20
click at [739, 140] on input at bounding box center [731, 137] width 138 height 11
paste input "QH8Sq3uESWrqpn6r9Ieixgn3"
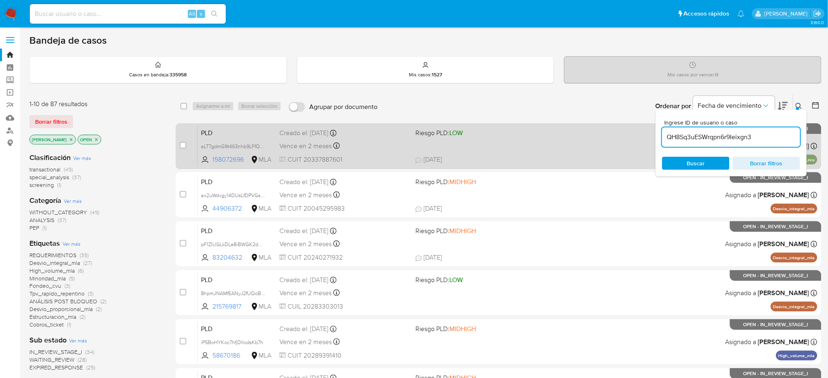
type input "QH8Sq3uESWrqpn6r9Ieixgn3"
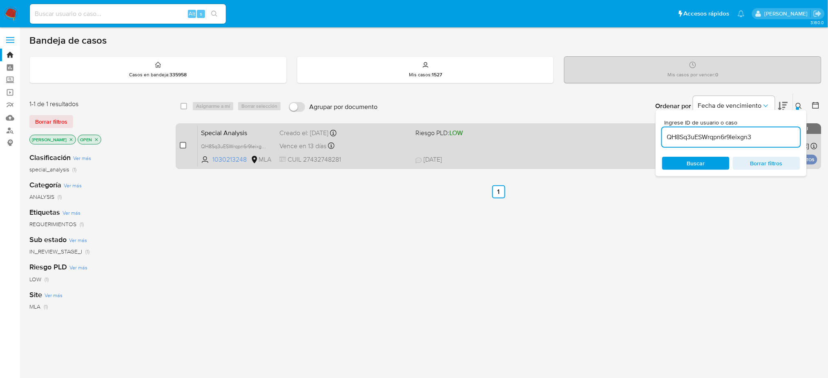
click at [186, 144] on input "checkbox" at bounding box center [183, 145] width 7 height 7
checkbox input "true"
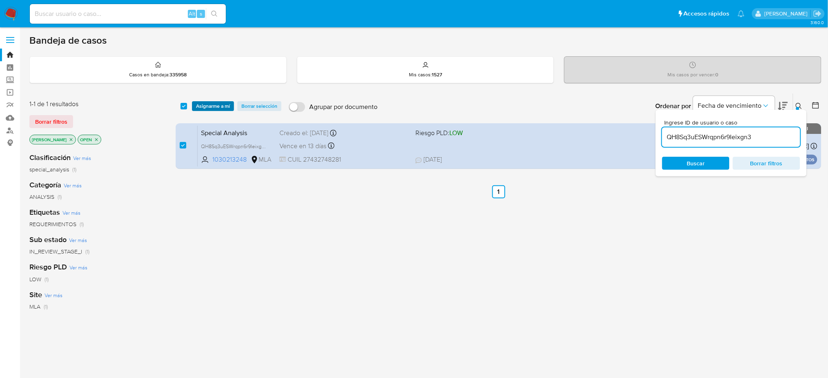
click at [208, 102] on span "Asignarme a mí" at bounding box center [213, 106] width 34 height 8
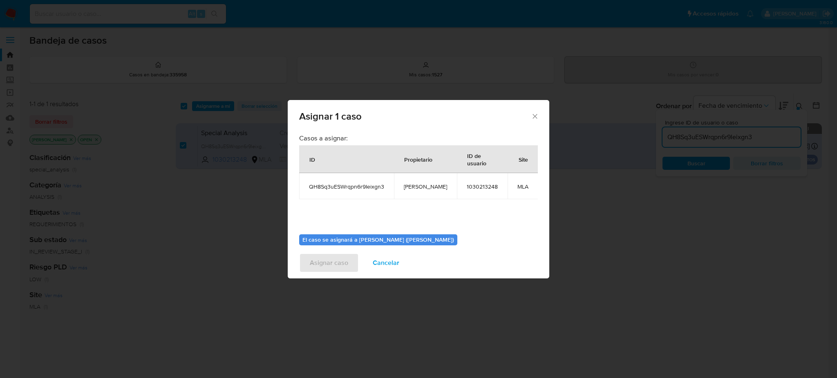
click at [420, 188] on span "[PERSON_NAME]" at bounding box center [425, 186] width 43 height 7
copy span "[PERSON_NAME]"
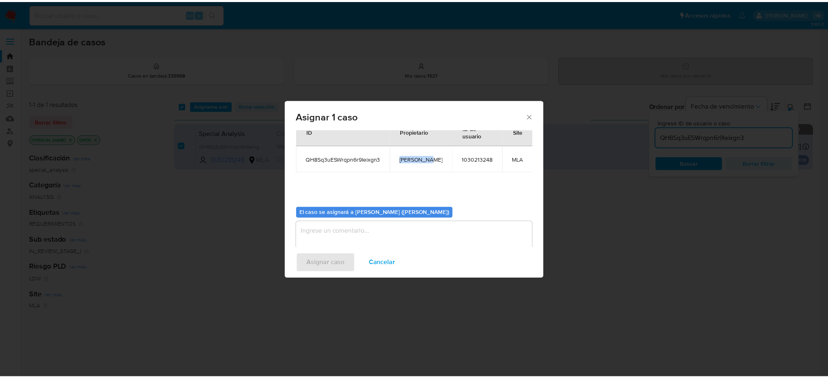
scroll to position [42, 0]
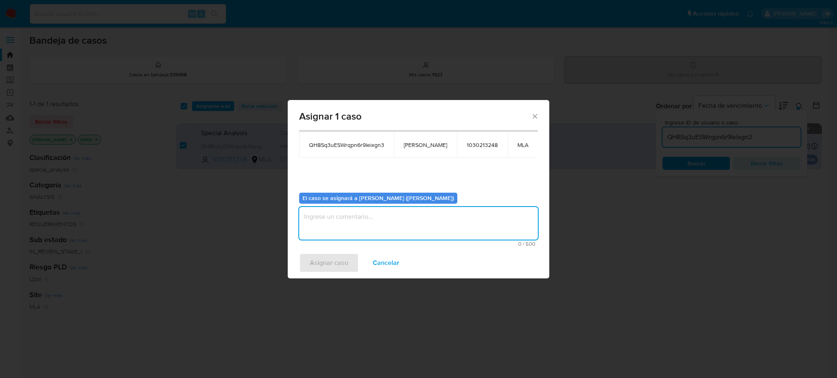
click at [376, 217] on textarea "assign-modal" at bounding box center [418, 223] width 239 height 33
paste textarea "[PERSON_NAME]"
type textarea "[PERSON_NAME]"
click at [331, 258] on span "Asignar caso" at bounding box center [329, 263] width 38 height 18
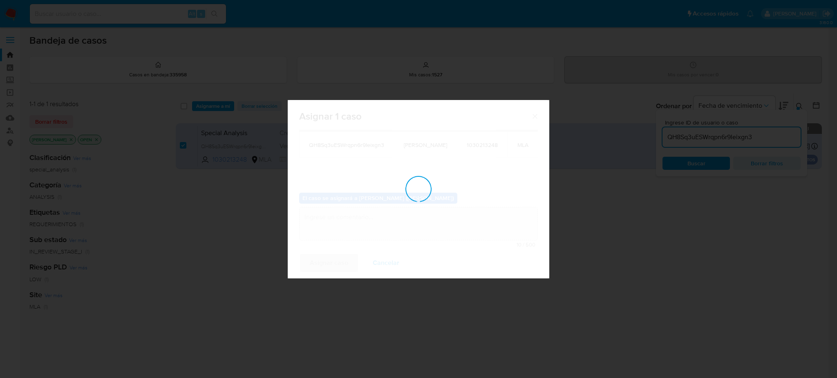
checkbox input "false"
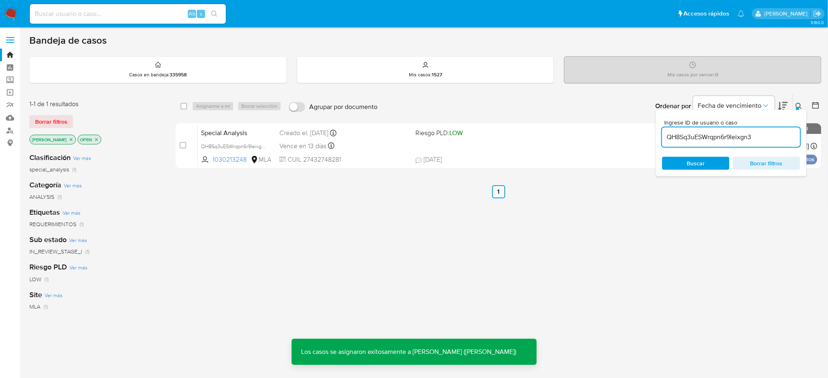
click at [244, 130] on span "Special Analysis" at bounding box center [237, 132] width 72 height 11
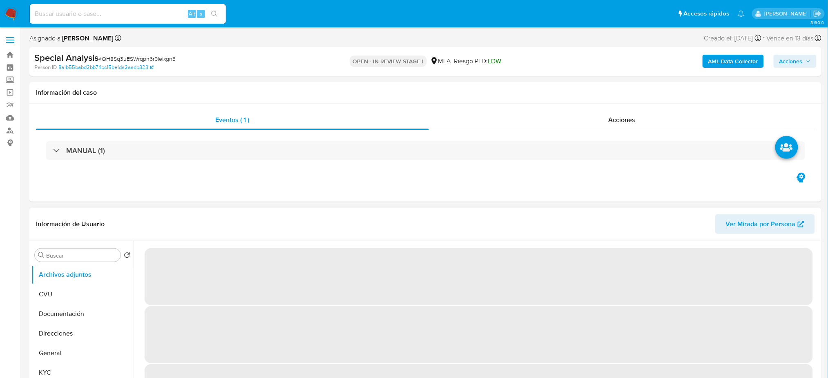
select select "10"
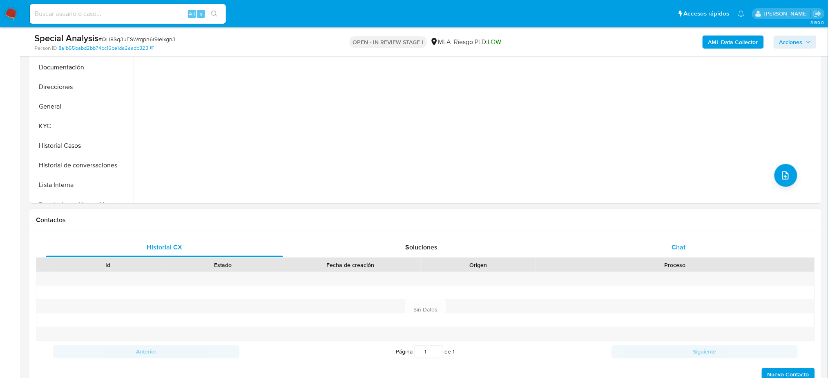
click at [703, 241] on div "Chat" at bounding box center [678, 248] width 237 height 20
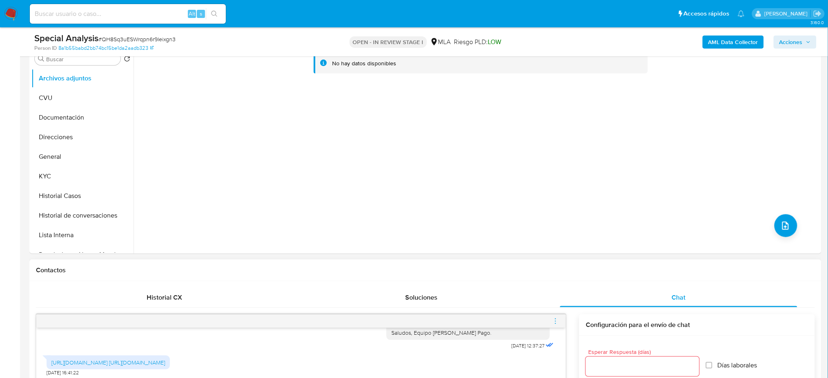
scroll to position [109, 0]
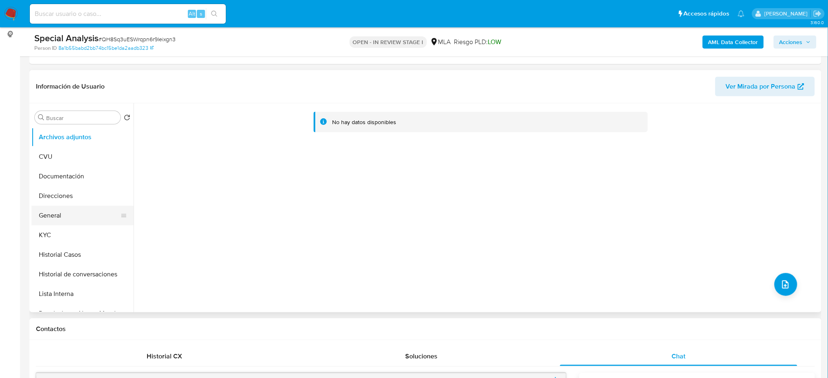
drag, startPoint x: 58, startPoint y: 215, endPoint x: 36, endPoint y: 216, distance: 21.7
click at [58, 215] on button "General" at bounding box center [79, 216] width 96 height 20
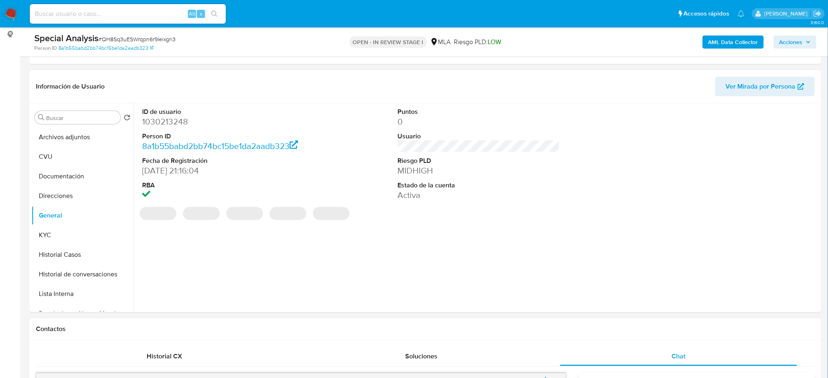
click at [163, 125] on dd "1030213248" at bounding box center [223, 121] width 162 height 11
copy dd "1030213248"
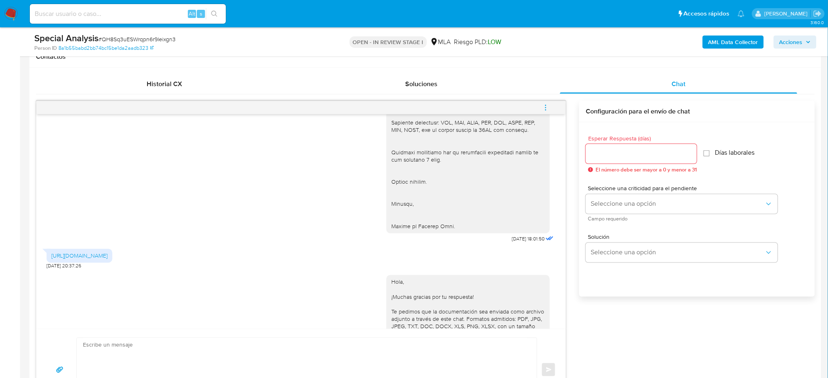
scroll to position [1209, 0]
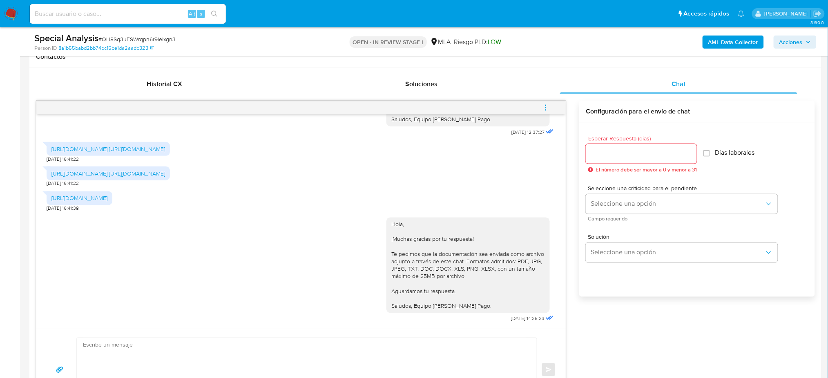
click at [546, 111] on icon "menu-action" at bounding box center [545, 107] width 7 height 7
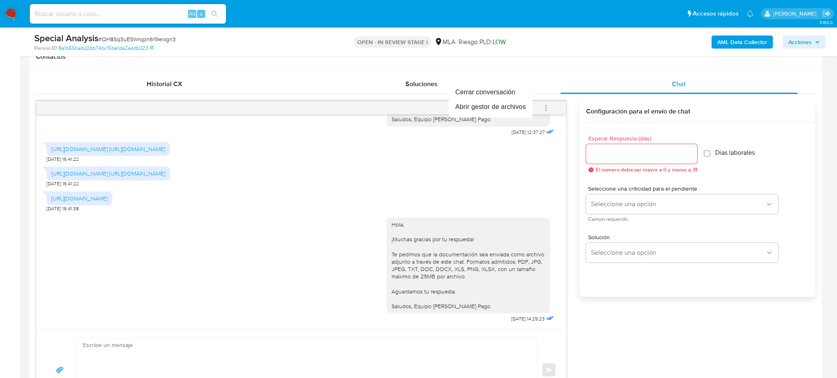
click at [0, 221] on div at bounding box center [418, 189] width 837 height 378
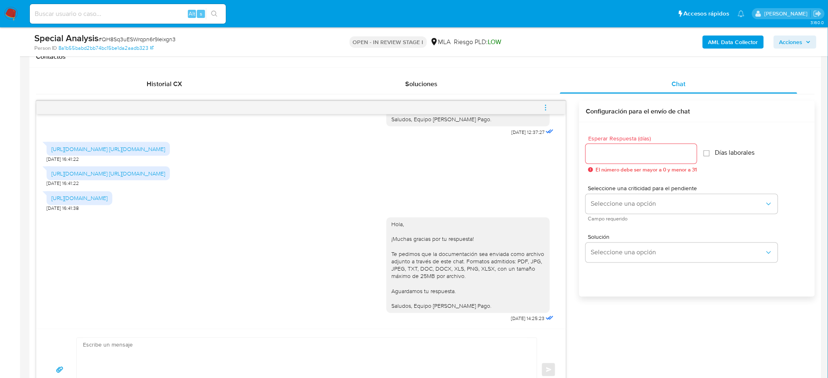
click at [551, 110] on button "menu-action" at bounding box center [546, 108] width 27 height 20
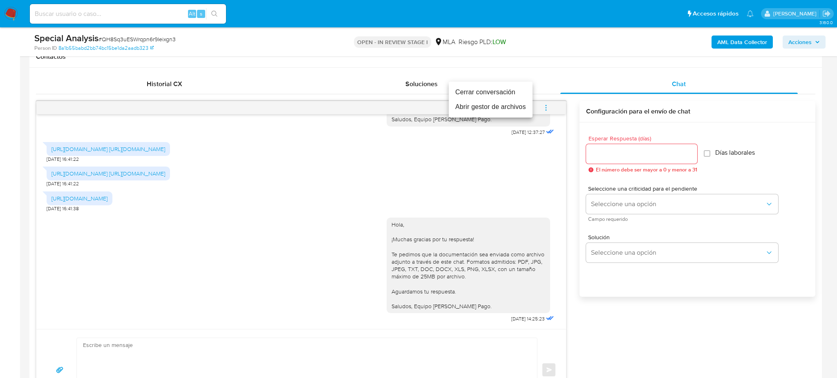
click at [495, 94] on li "Cerrar conversación" at bounding box center [491, 92] width 84 height 15
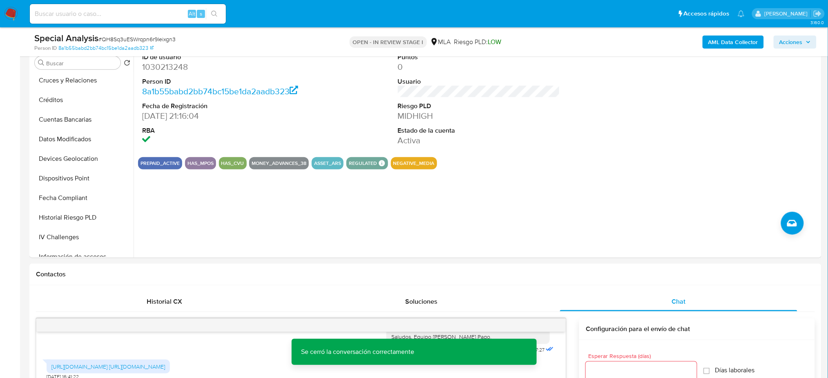
scroll to position [54, 0]
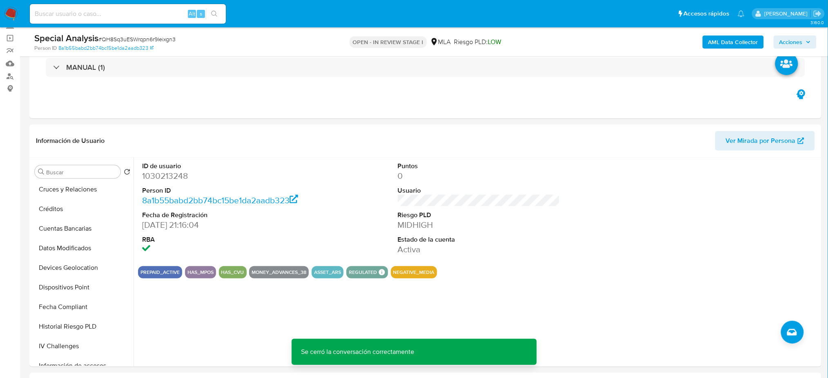
click at [721, 41] on b "AML Data Collector" at bounding box center [734, 42] width 50 height 13
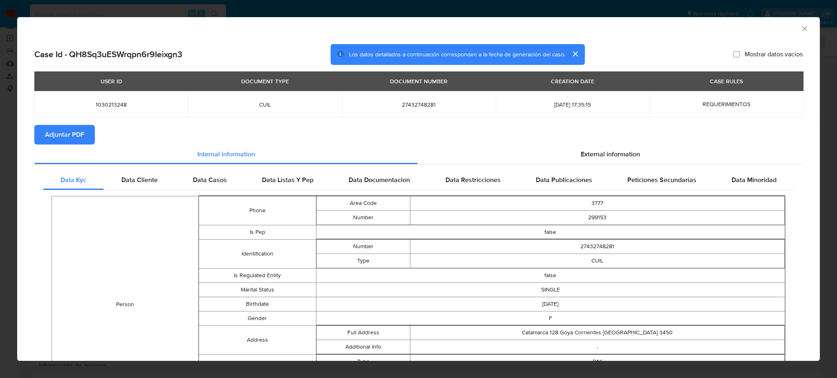
click at [801, 30] on icon "Cerrar ventana" at bounding box center [805, 29] width 8 height 8
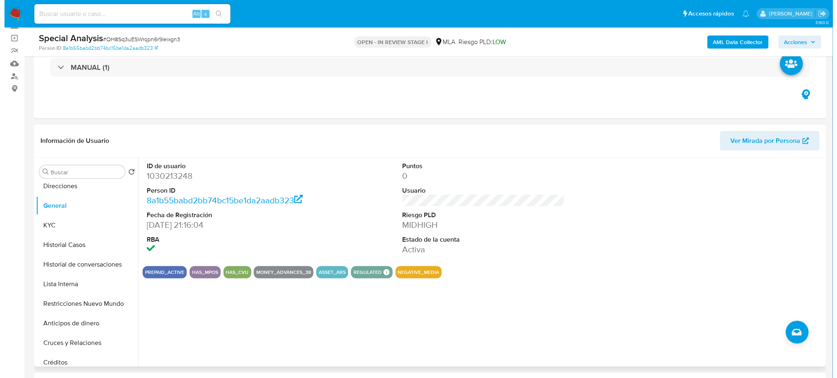
scroll to position [0, 0]
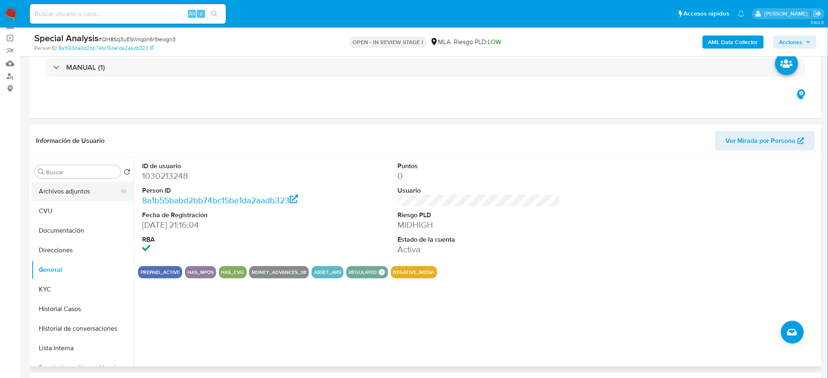
drag, startPoint x: 63, startPoint y: 192, endPoint x: 112, endPoint y: 186, distance: 49.3
click at [63, 191] on button "Archivos adjuntos" at bounding box center [79, 192] width 96 height 20
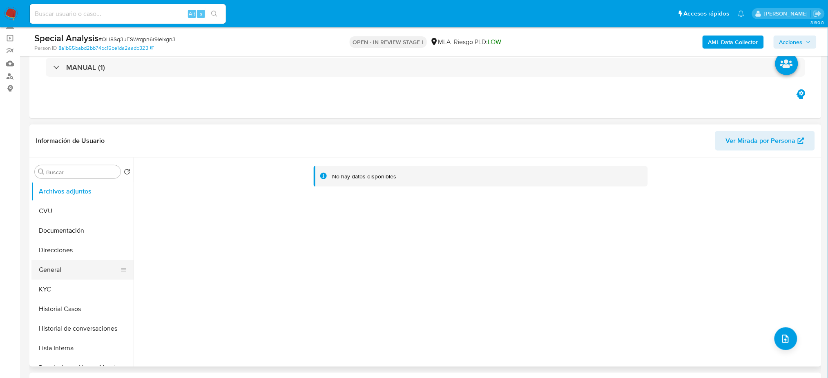
click at [66, 267] on button "General" at bounding box center [79, 270] width 96 height 20
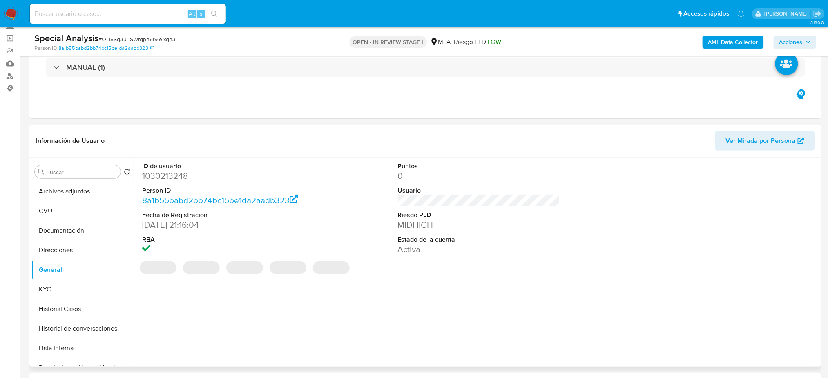
click at [154, 175] on dd "1030213248" at bounding box center [223, 175] width 162 height 11
copy dd "1030213248"
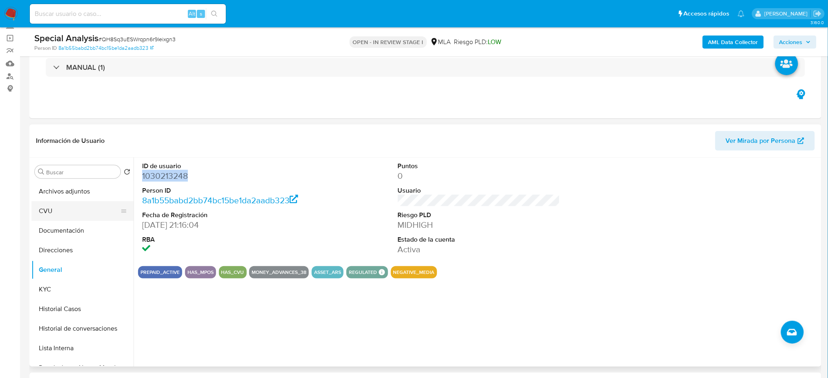
drag, startPoint x: 49, startPoint y: 198, endPoint x: 54, endPoint y: 202, distance: 6.7
click at [49, 198] on button "Archivos adjuntos" at bounding box center [82, 192] width 102 height 20
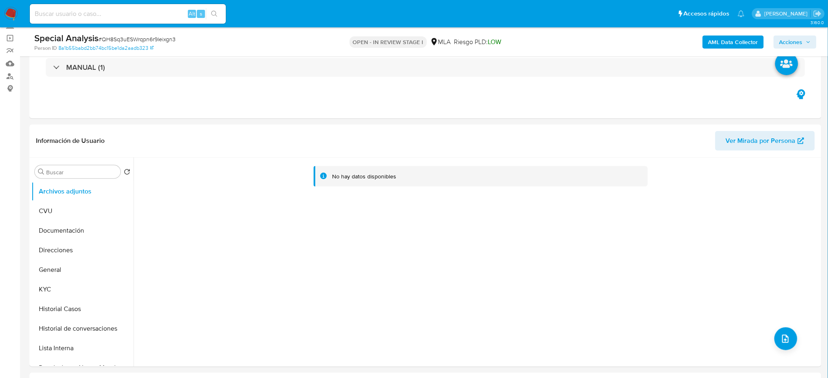
click at [726, 43] on b "AML Data Collector" at bounding box center [734, 42] width 50 height 13
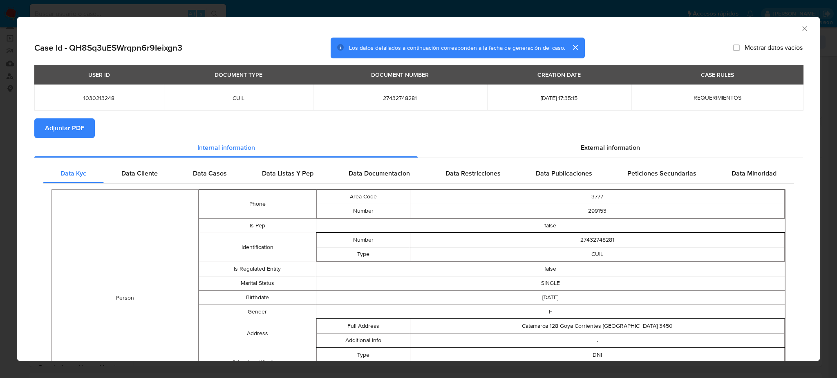
click at [80, 129] on span "Adjuntar PDF" at bounding box center [64, 128] width 39 height 18
drag, startPoint x: 800, startPoint y: 29, endPoint x: 797, endPoint y: 26, distance: 4.9
click at [799, 27] on div "AML Data Collector" at bounding box center [418, 27] width 803 height 20
click at [801, 25] on icon "Cerrar ventana" at bounding box center [805, 29] width 8 height 8
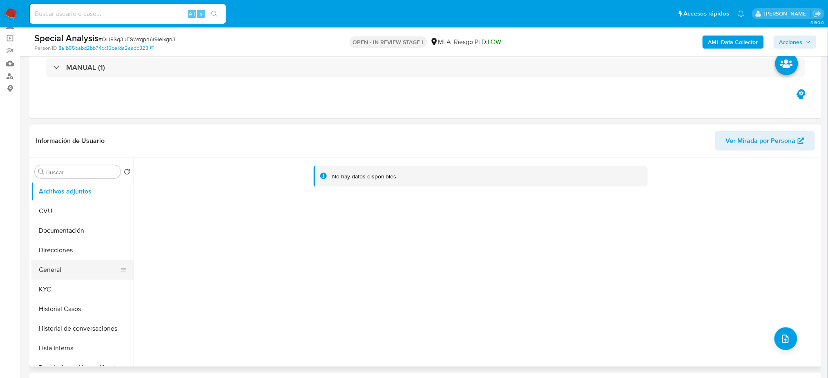
click at [79, 275] on button "General" at bounding box center [79, 270] width 96 height 20
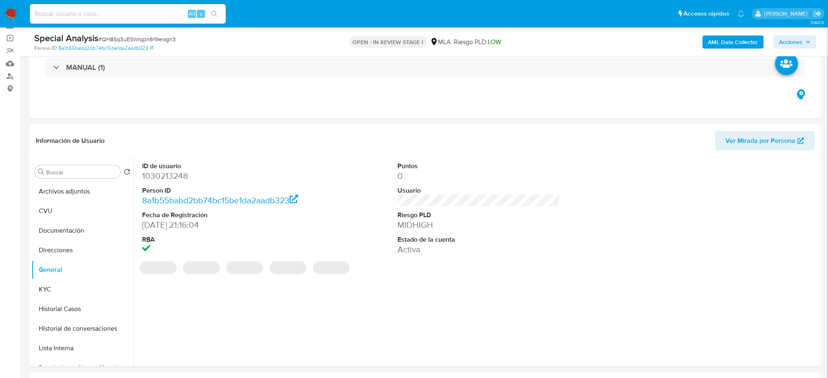
click at [152, 175] on dd "1030213248" at bounding box center [223, 175] width 162 height 11
copy dd "1030213248"
click at [69, 197] on button "Archivos adjuntos" at bounding box center [79, 192] width 96 height 20
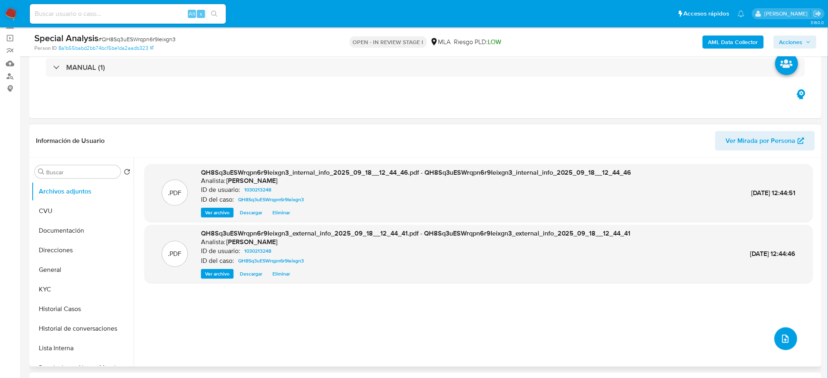
click at [786, 338] on icon "upload-file" at bounding box center [786, 339] width 7 height 8
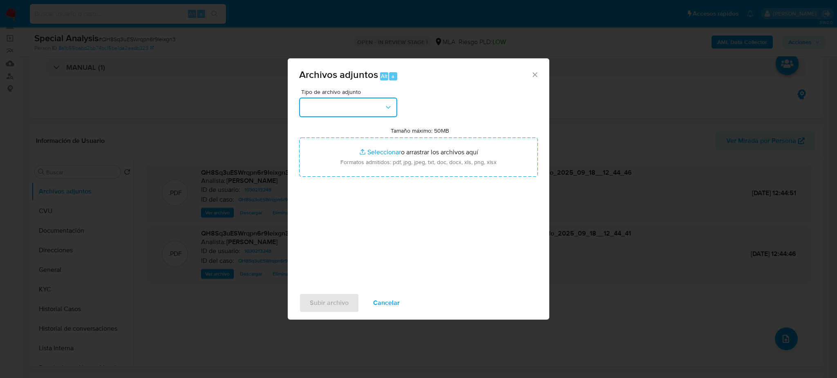
click at [345, 110] on button "button" at bounding box center [348, 108] width 98 height 20
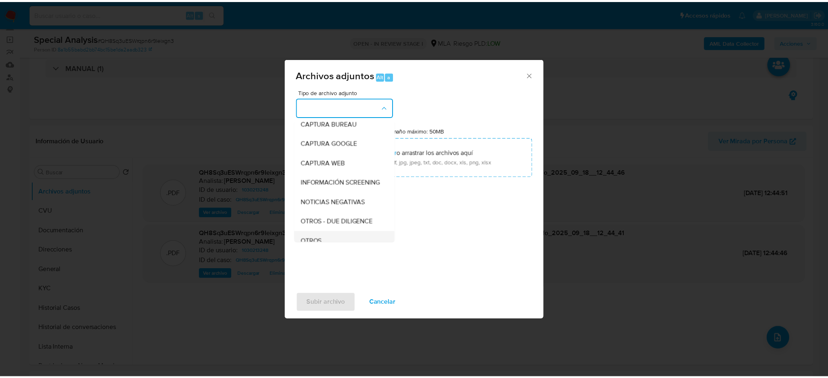
scroll to position [109, 0]
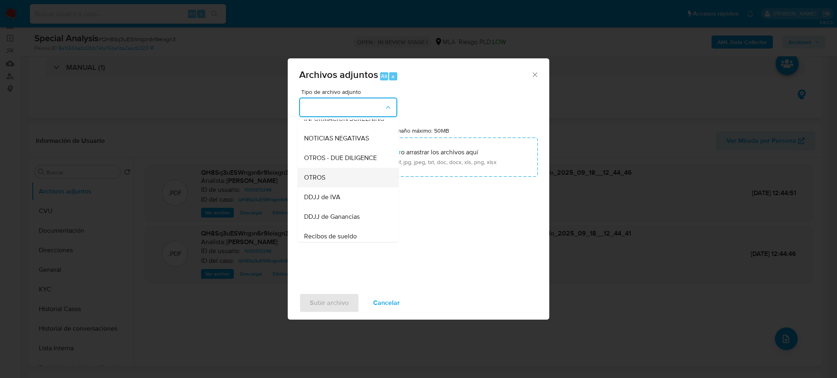
click at [336, 184] on div "OTROS" at bounding box center [345, 178] width 83 height 20
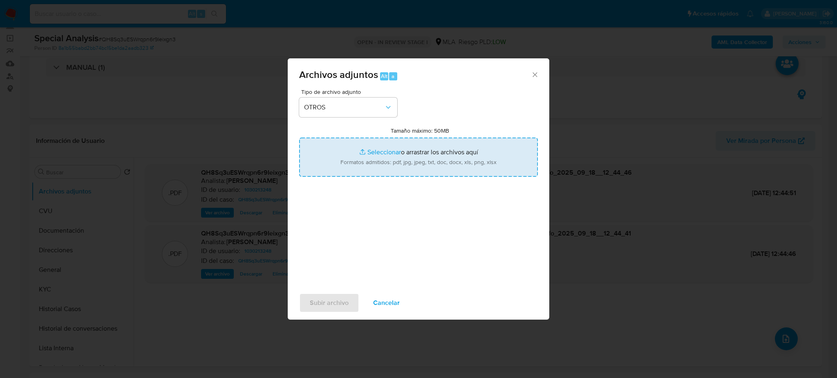
click at [385, 162] on input "Tamaño máximo: 50MB Seleccionar archivos" at bounding box center [418, 157] width 239 height 39
type input "C:\fakepath\Caselog QH8Sq3uESWrqpn6r9Ieixgn3_2025_09_01_13_36_41.docx"
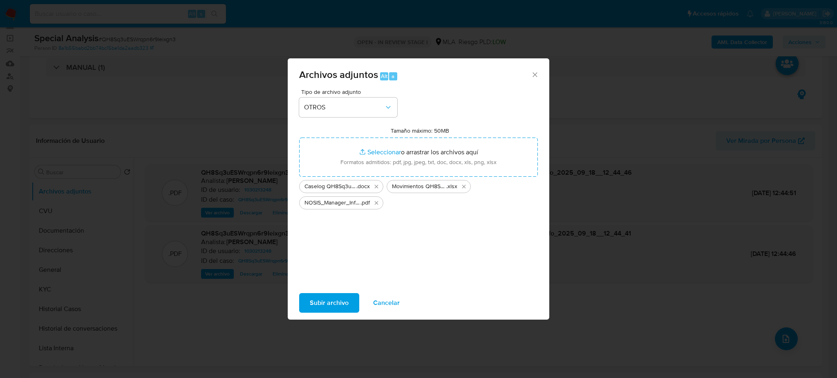
drag, startPoint x: 385, startPoint y: 162, endPoint x: 324, endPoint y: 306, distance: 156.4
click at [324, 306] on span "Subir archivo" at bounding box center [329, 303] width 39 height 18
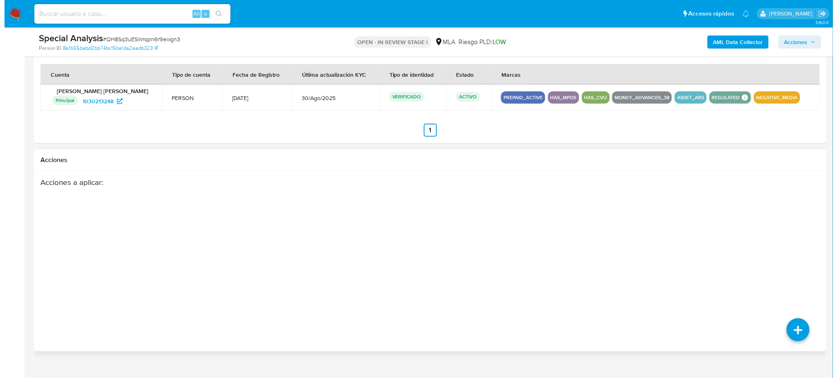
scroll to position [1251, 0]
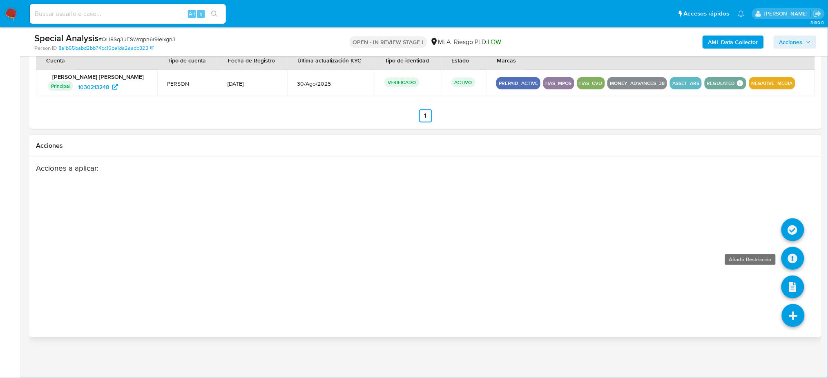
click at [795, 263] on icon at bounding box center [793, 258] width 23 height 23
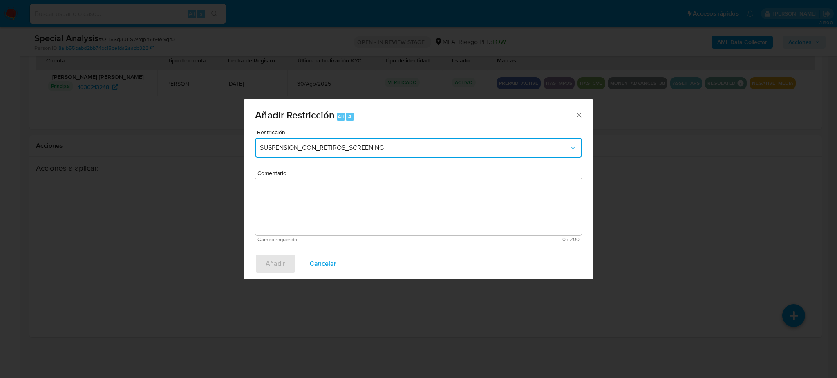
click at [328, 148] on span "SUSPENSION_CON_RETIROS_SCREENING" at bounding box center [414, 148] width 309 height 8
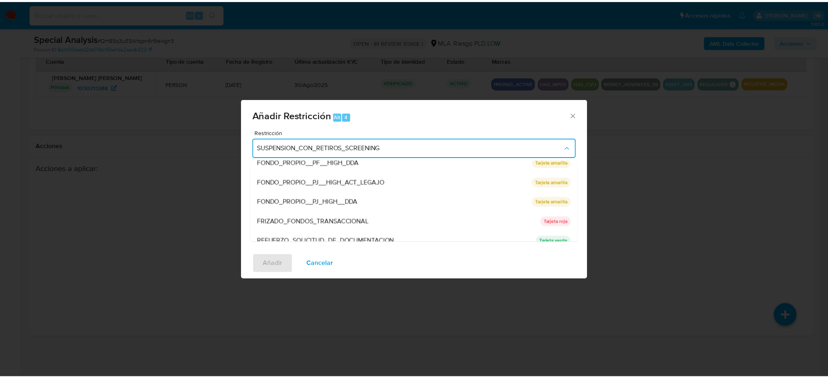
scroll to position [173, 0]
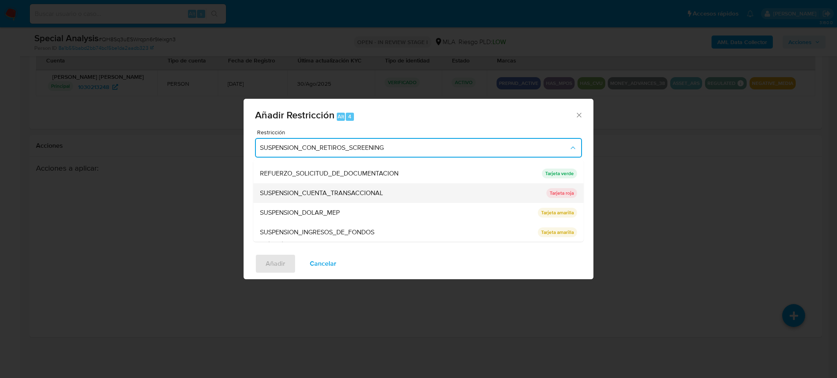
click at [323, 191] on span "SUSPENSION_CUENTA_TRANSACCIONAL" at bounding box center [321, 193] width 123 height 8
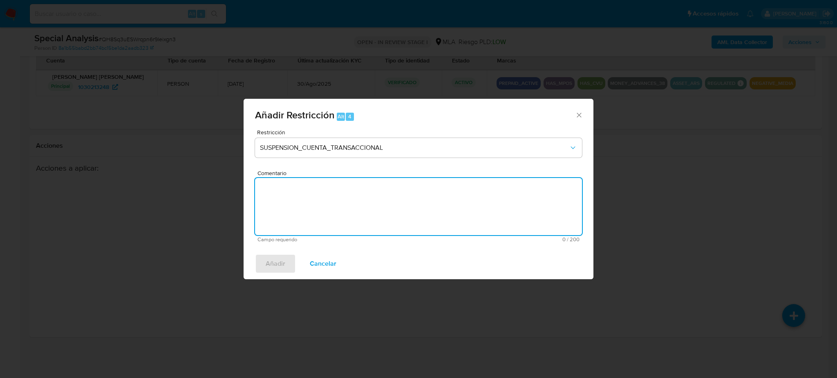
click at [323, 191] on textarea "Comentario" at bounding box center [418, 206] width 327 height 57
type textarea "AML"
click at [286, 261] on button "Añadir" at bounding box center [275, 264] width 41 height 20
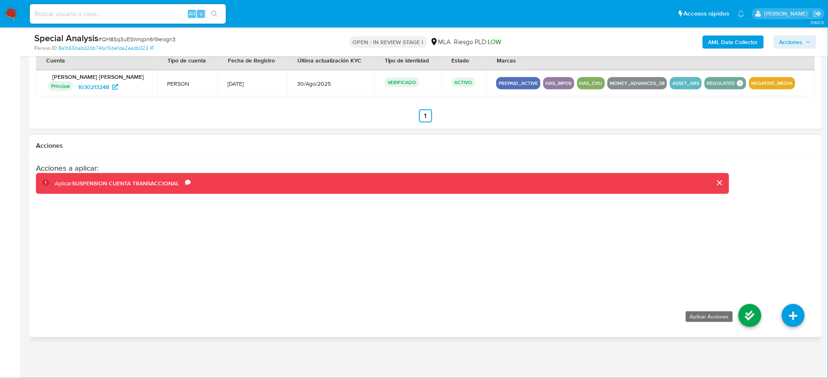
click at [752, 320] on icon at bounding box center [750, 315] width 23 height 23
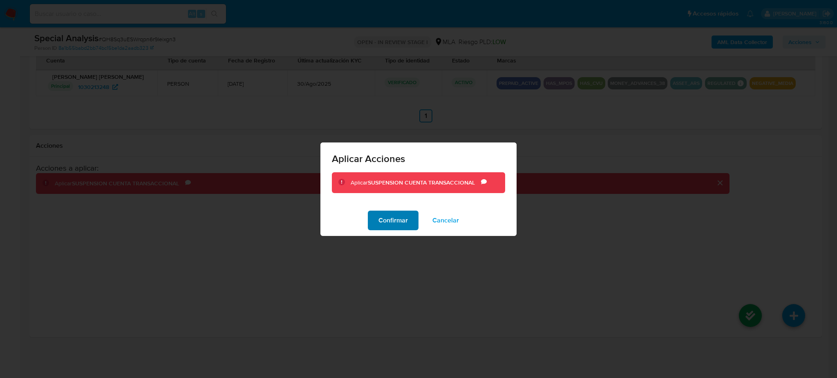
click at [398, 219] on span "Confirmar" at bounding box center [392, 221] width 29 height 18
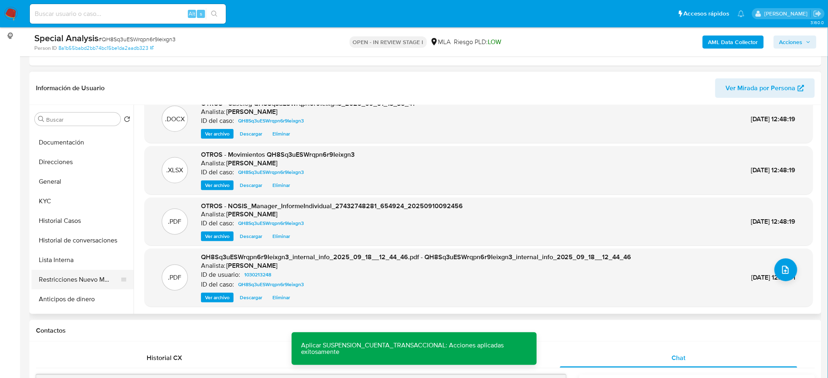
scroll to position [54, 0]
click at [75, 261] on button "Restricciones Nuevo Mundo" at bounding box center [79, 261] width 96 height 20
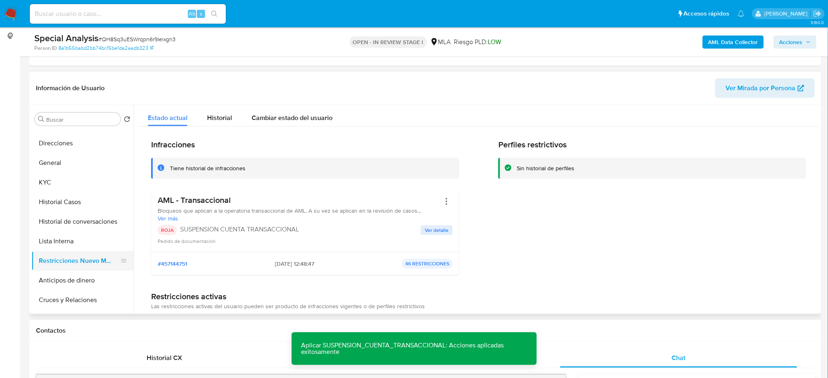
scroll to position [0, 0]
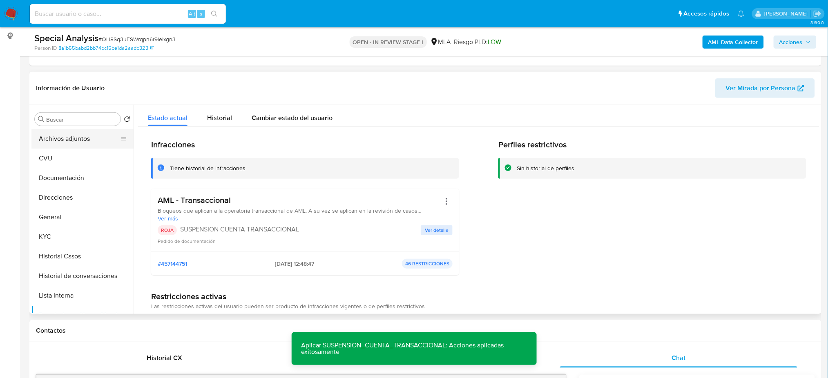
click at [68, 140] on button "Archivos adjuntos" at bounding box center [79, 139] width 96 height 20
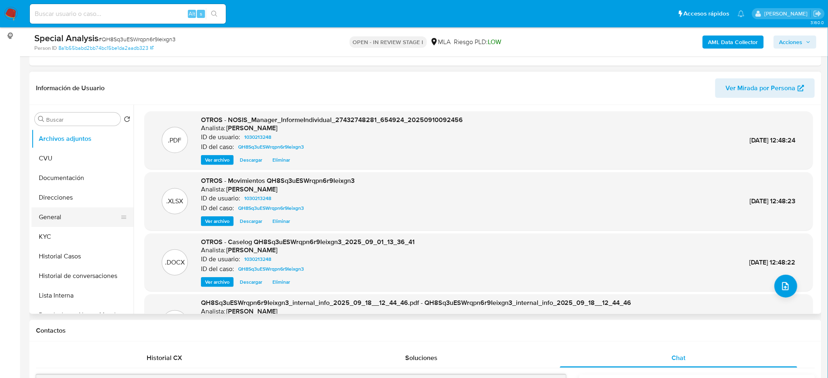
click at [68, 216] on button "General" at bounding box center [79, 218] width 96 height 20
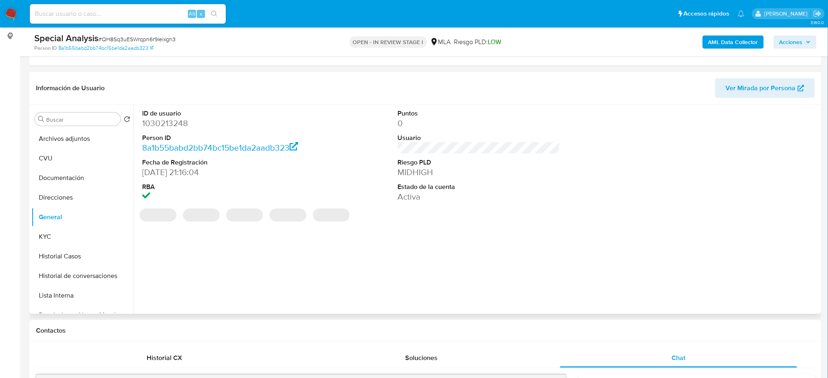
click at [164, 122] on dd "1030213248" at bounding box center [223, 123] width 162 height 11
copy dd "1030213248"
click at [799, 46] on span "Acciones" at bounding box center [791, 42] width 23 height 13
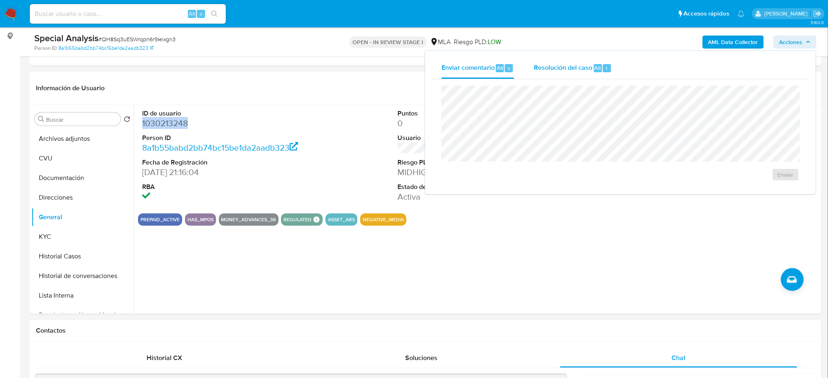
click at [592, 65] on div "Resolución del caso Alt r" at bounding box center [573, 68] width 78 height 21
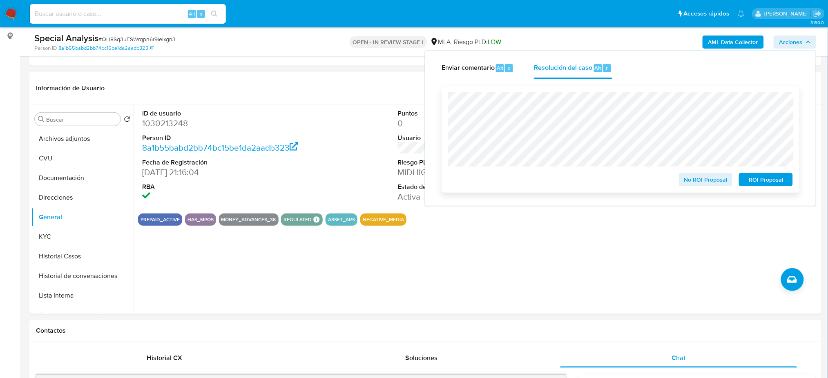
click at [785, 186] on span "ROI Proposal" at bounding box center [766, 179] width 43 height 11
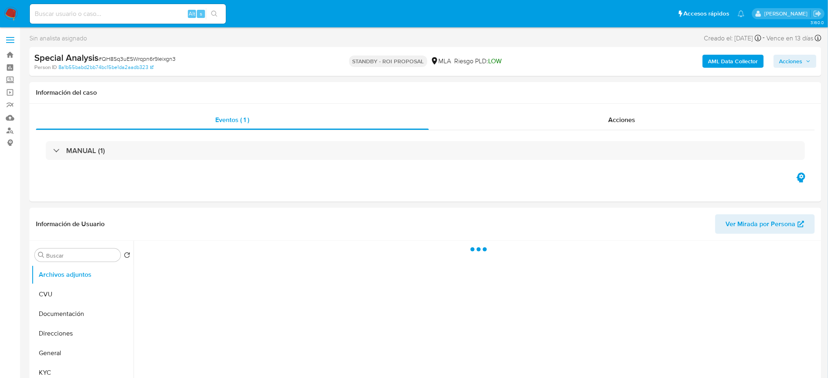
scroll to position [54, 0]
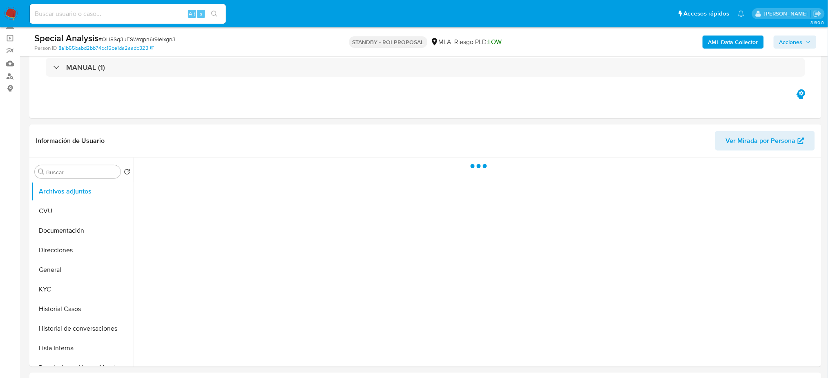
drag, startPoint x: 90, startPoint y: 285, endPoint x: 134, endPoint y: 16, distance: 272.6
click at [90, 285] on button "KYC" at bounding box center [82, 290] width 102 height 20
select select "10"
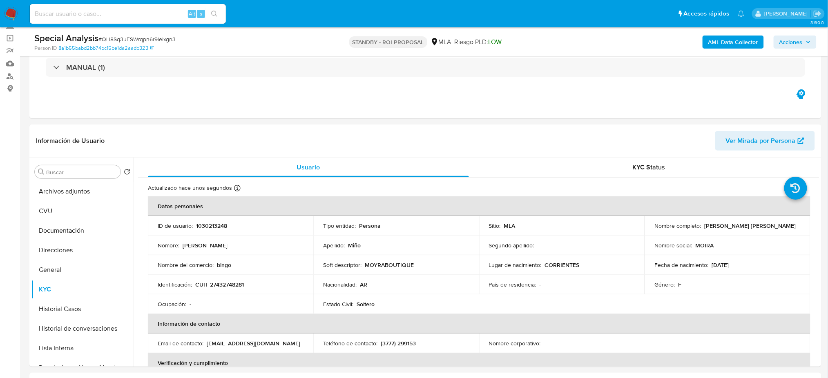
click at [12, 12] on img at bounding box center [11, 14] width 14 height 14
